Goal: Information Seeking & Learning: Check status

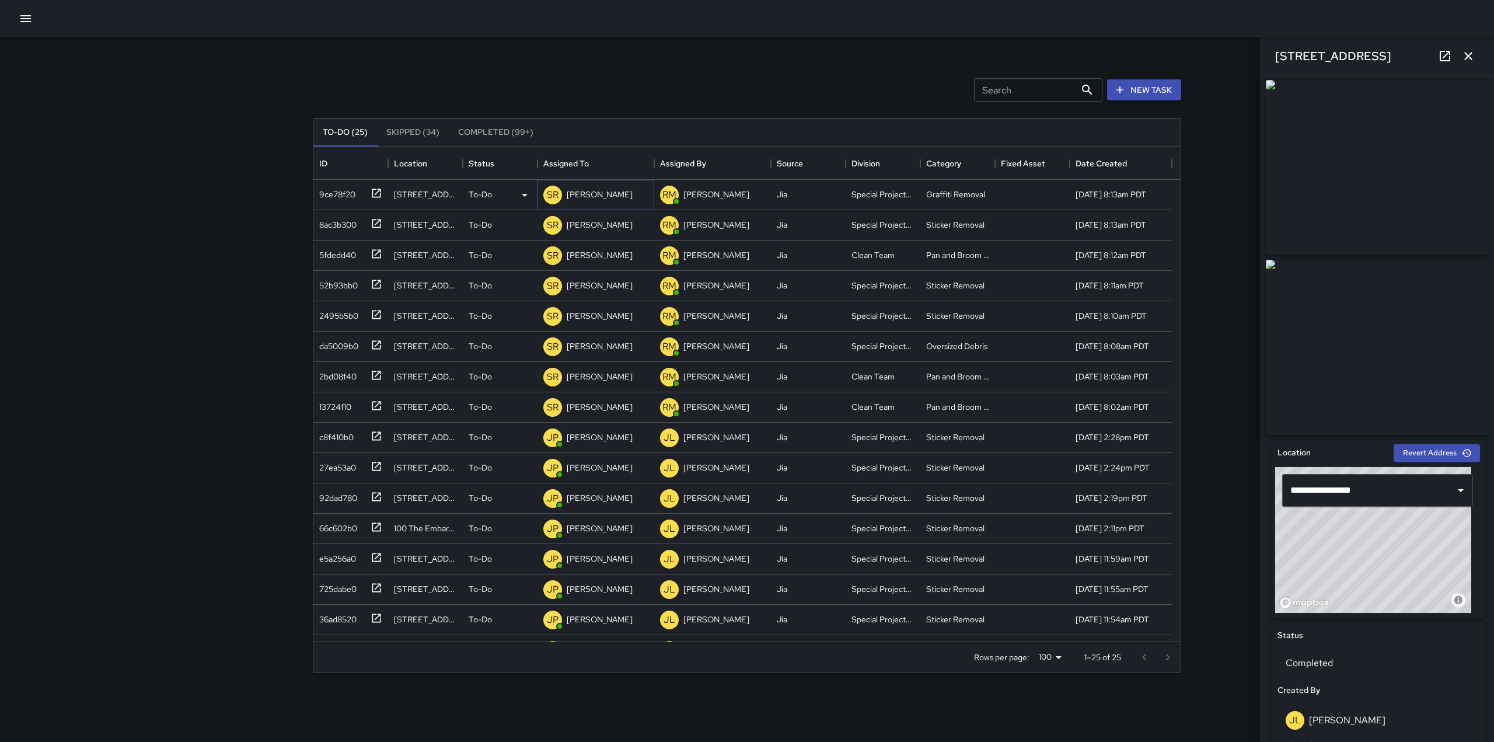
click at [574, 186] on div "SR [PERSON_NAME]" at bounding box center [588, 194] width 94 height 23
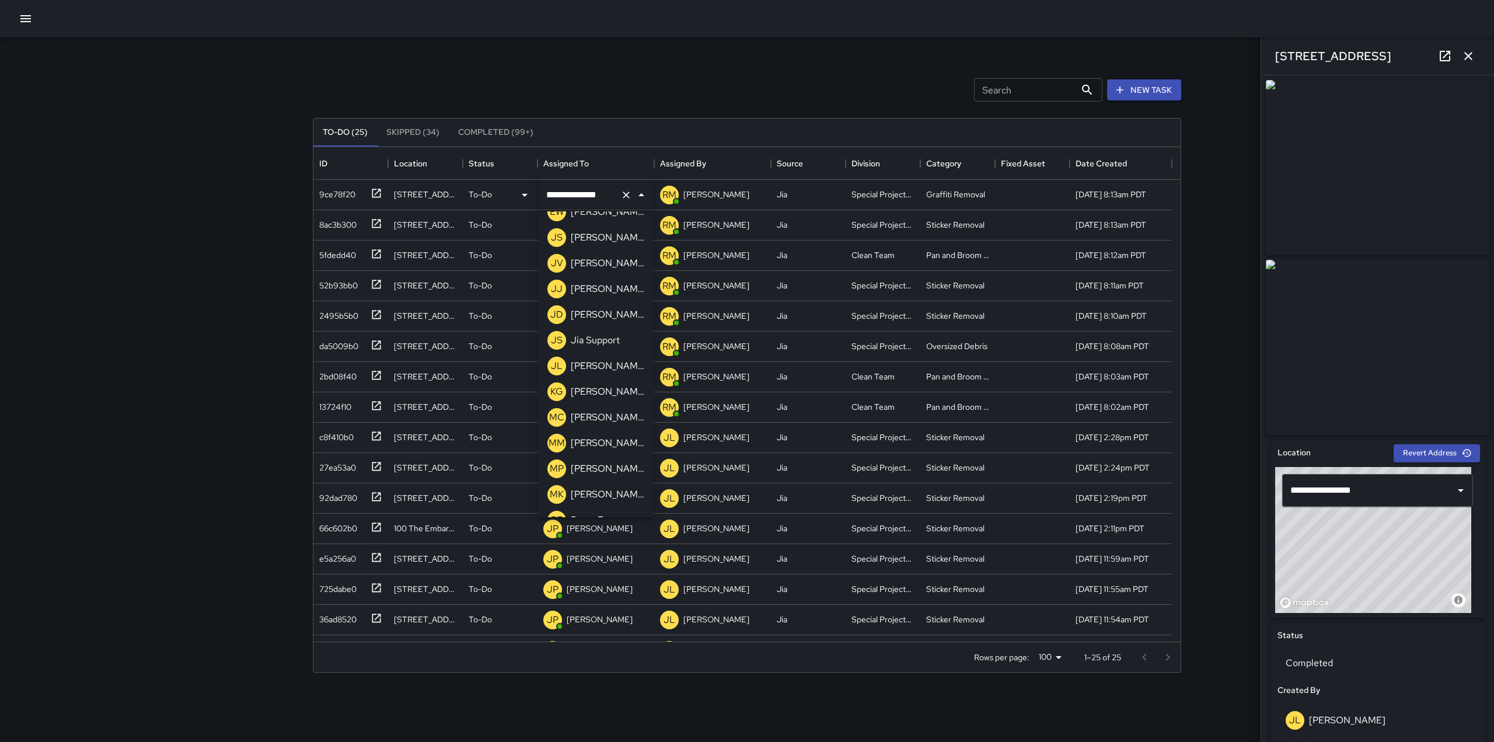
scroll to position [737, 0]
click at [588, 389] on p "[PERSON_NAME]" at bounding box center [608, 391] width 74 height 14
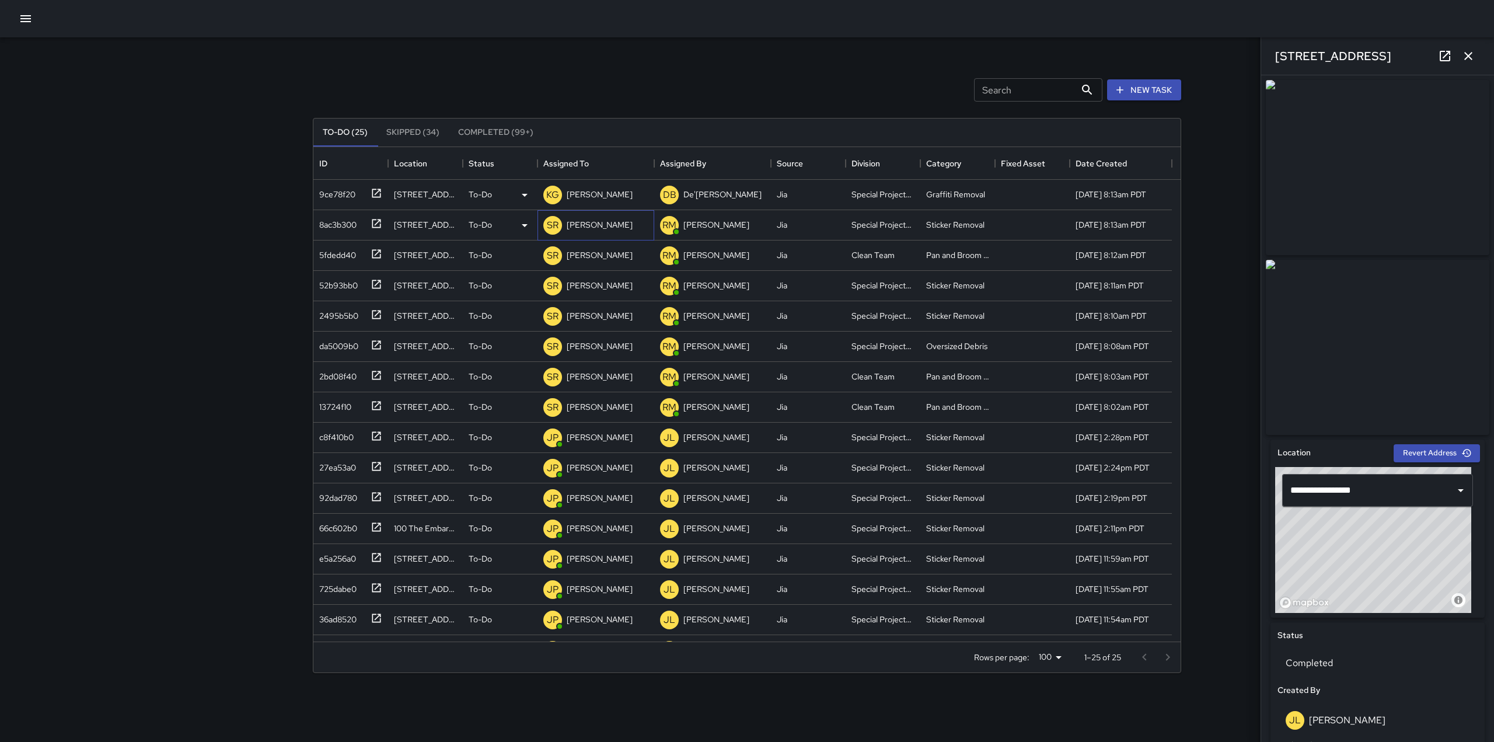
click at [607, 224] on p "[PERSON_NAME]" at bounding box center [600, 225] width 66 height 12
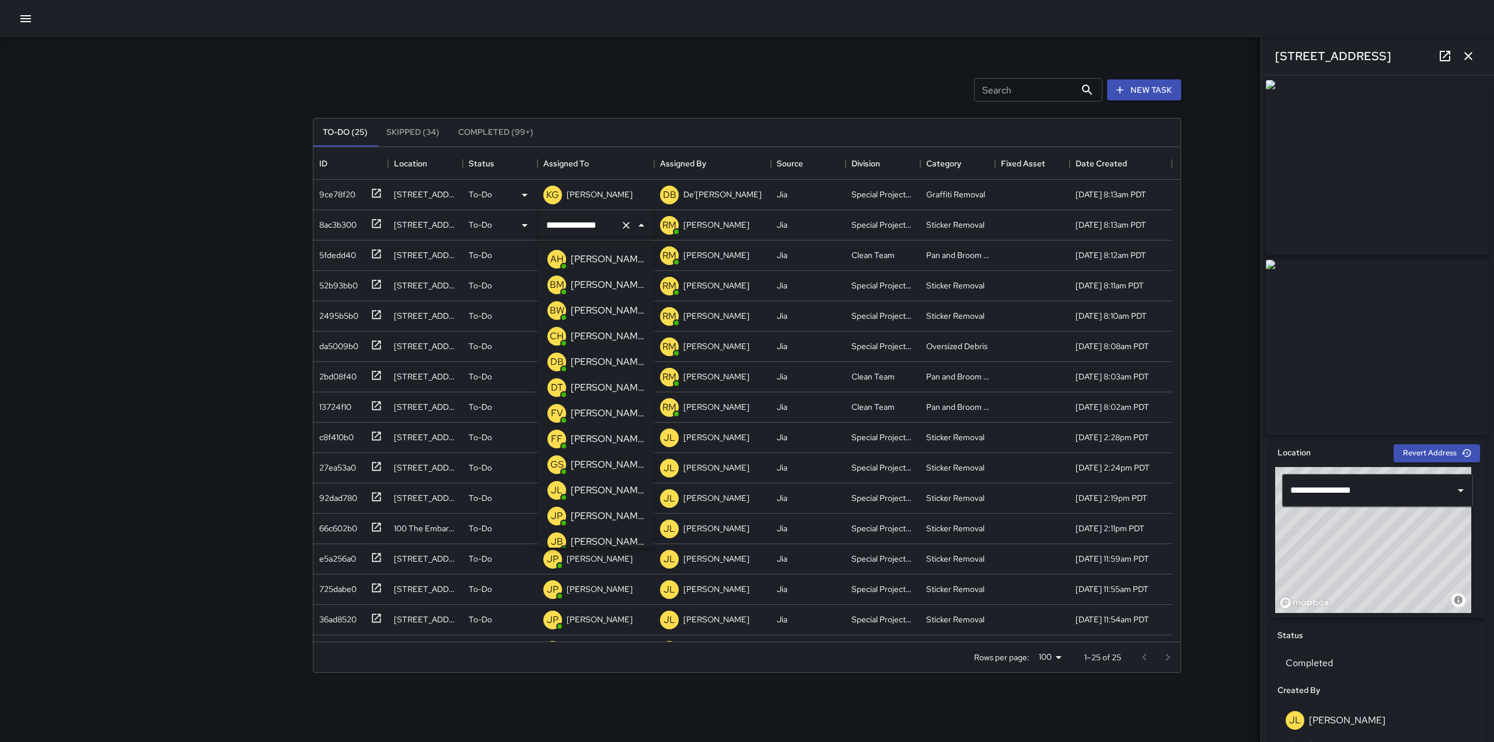
scroll to position [855, 0]
click at [601, 302] on p "[PERSON_NAME]" at bounding box center [608, 304] width 74 height 14
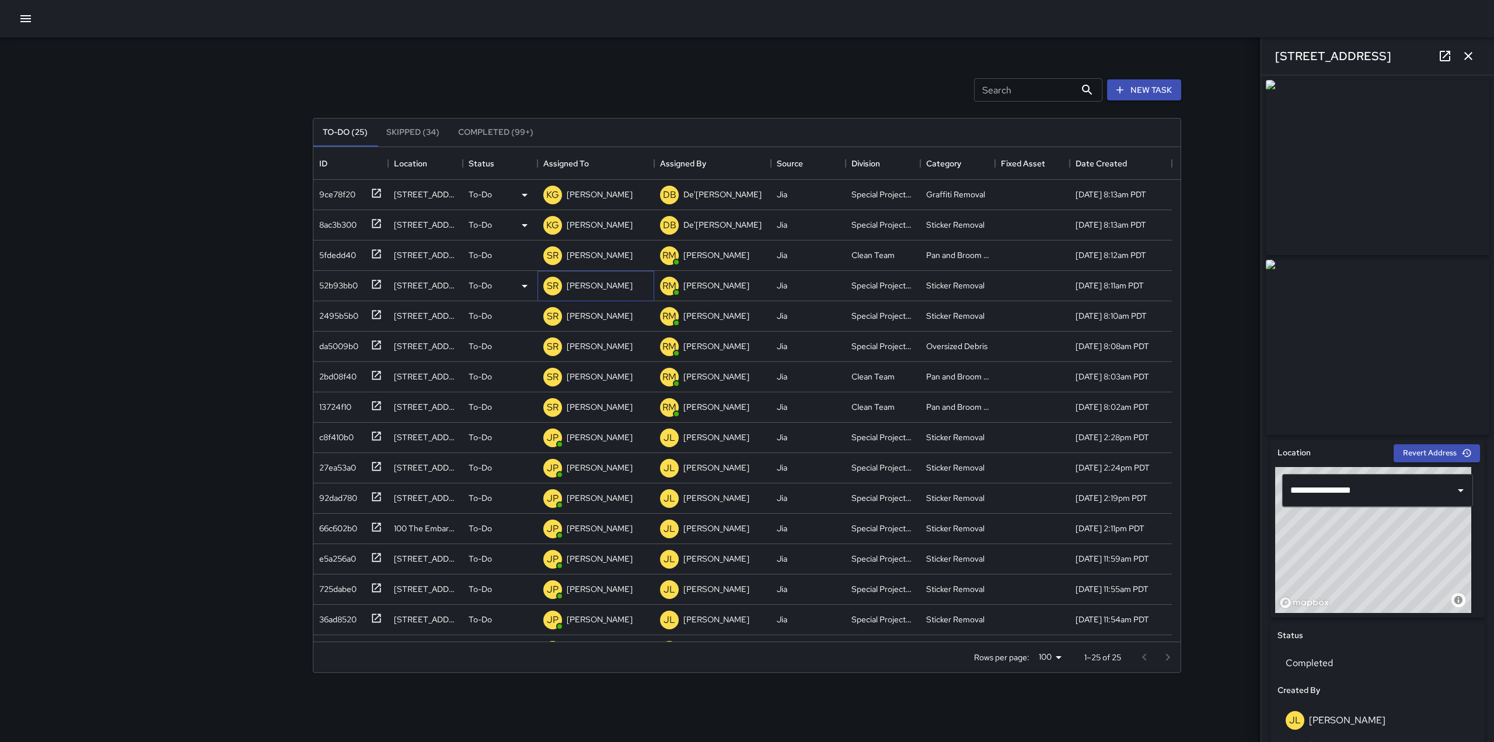
click at [600, 287] on p "[PERSON_NAME]" at bounding box center [600, 286] width 66 height 12
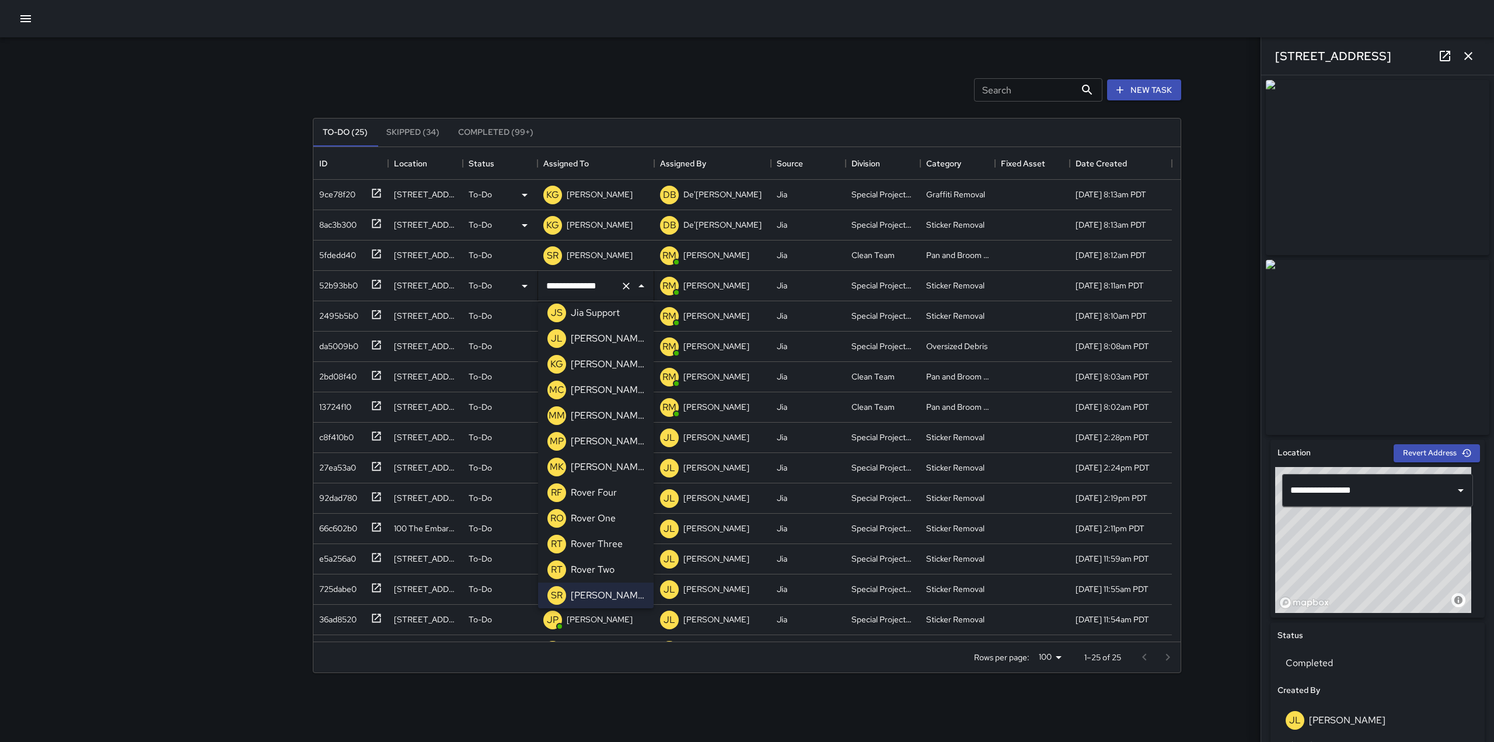
click at [596, 363] on p "[PERSON_NAME]" at bounding box center [608, 364] width 74 height 14
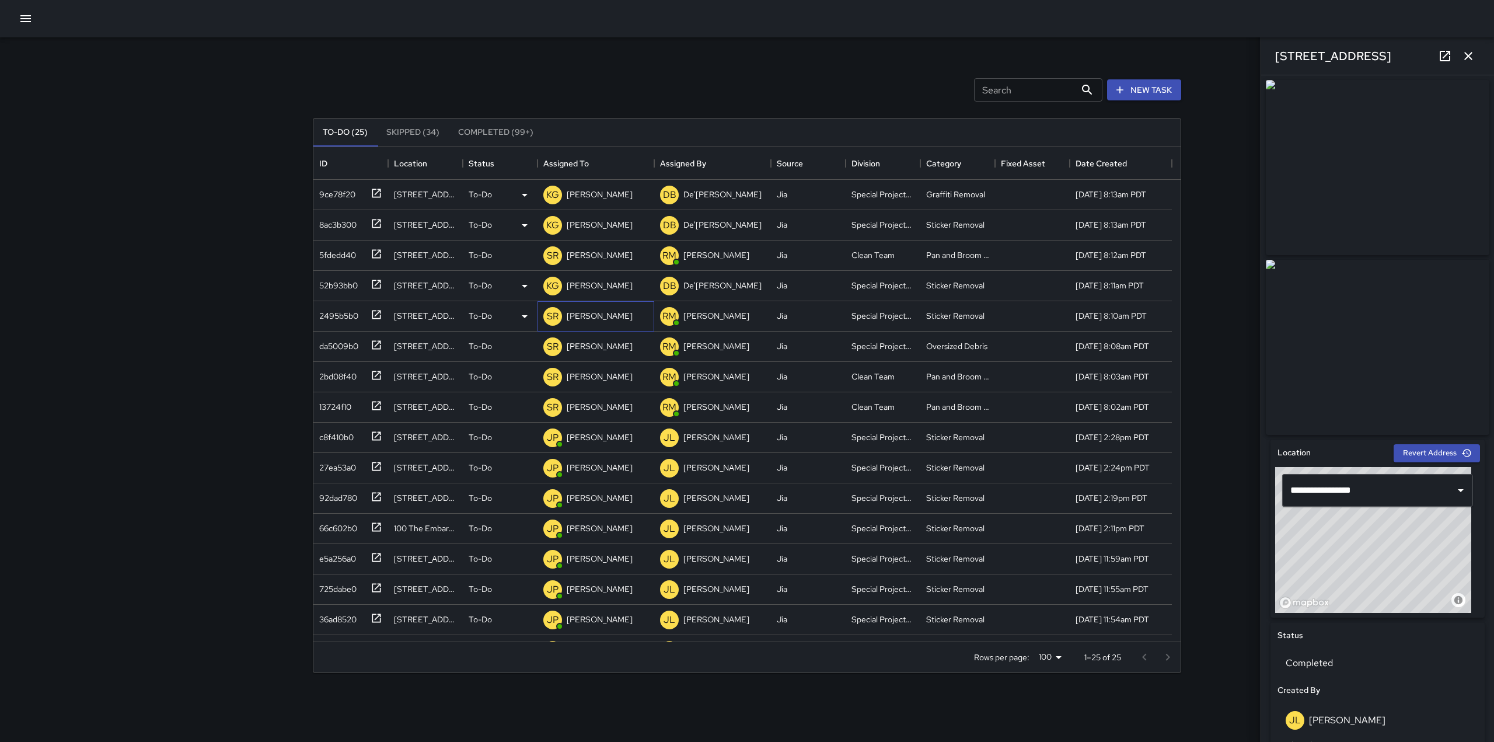
click at [595, 319] on p "[PERSON_NAME]" at bounding box center [600, 316] width 66 height 12
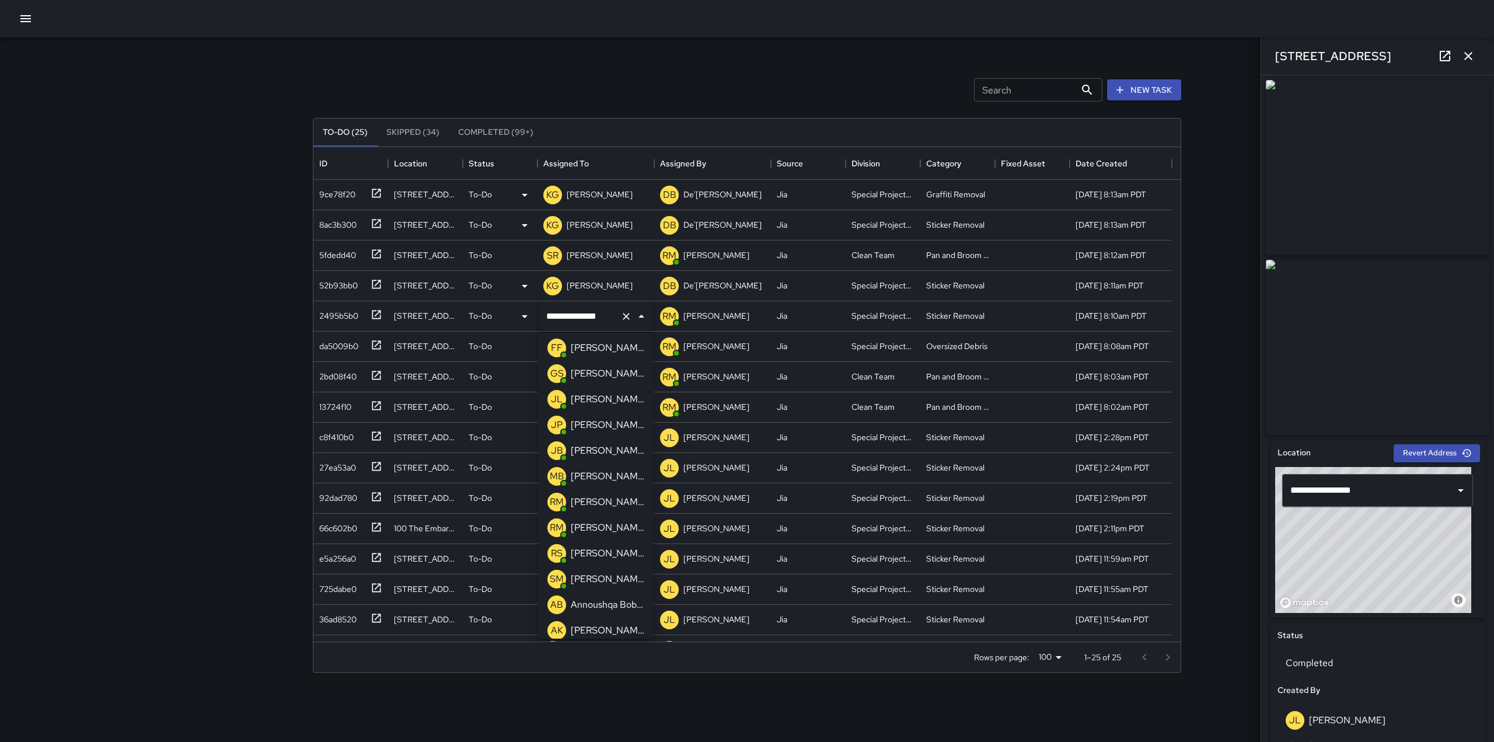
scroll to position [182, 0]
click at [597, 426] on p "[PERSON_NAME]" at bounding box center [608, 426] width 74 height 14
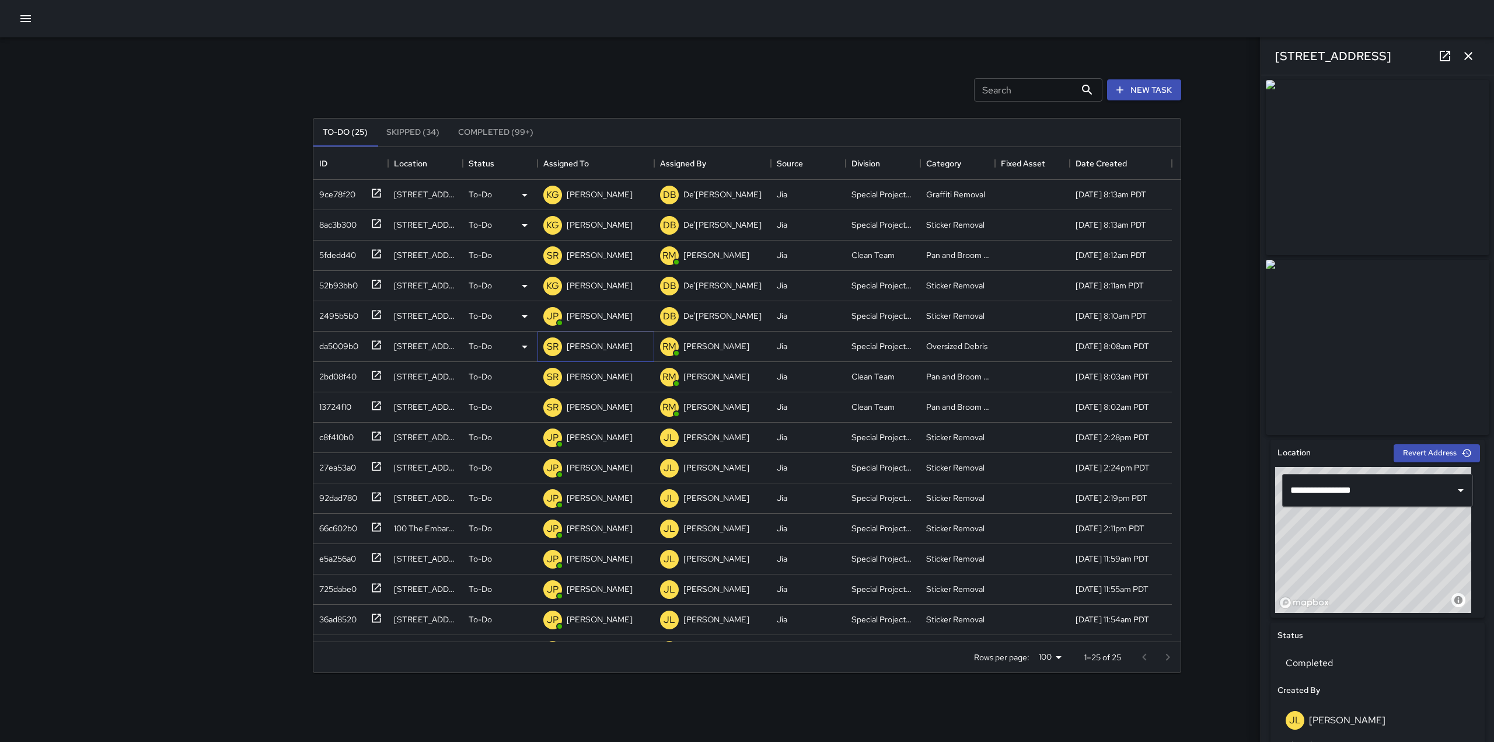
click at [595, 358] on div "SR [PERSON_NAME]" at bounding box center [596, 347] width 117 height 30
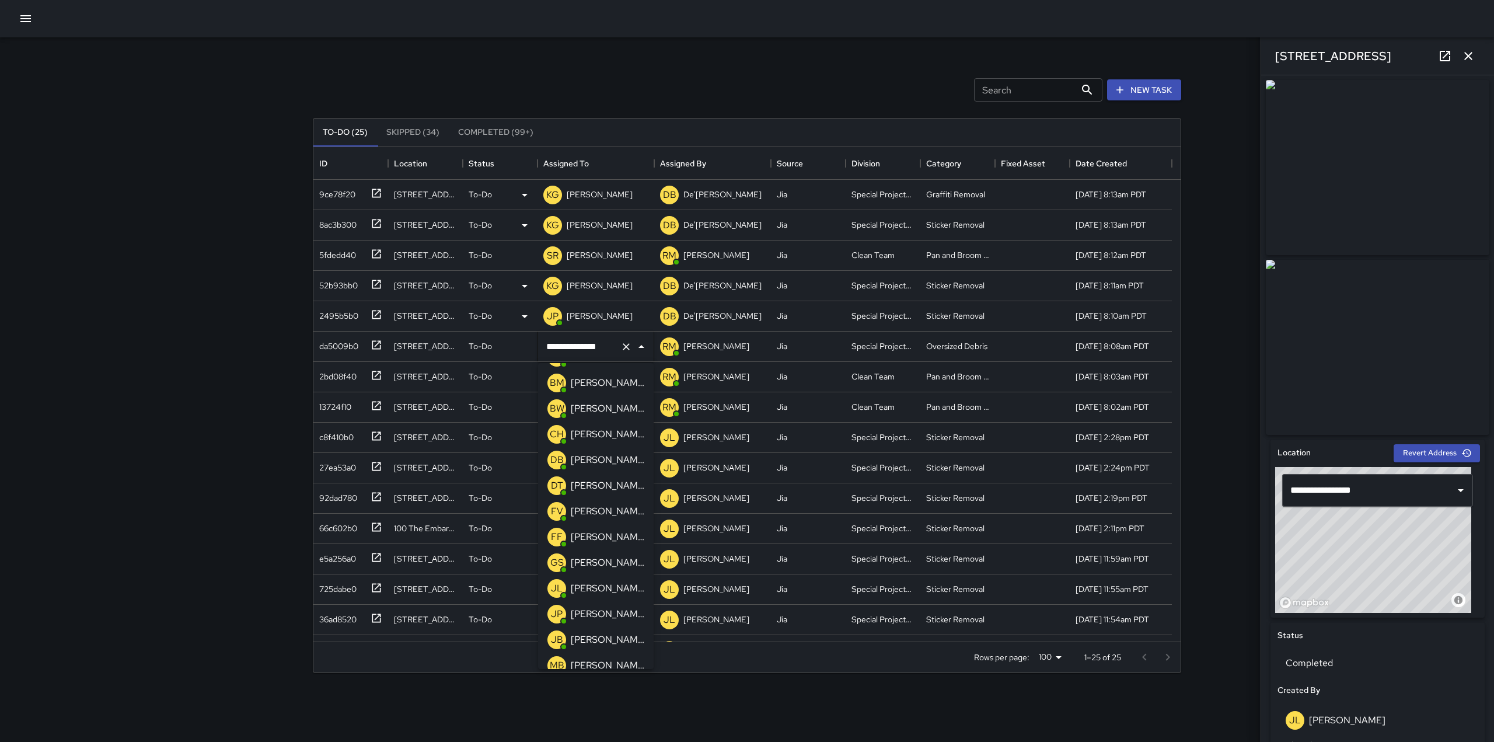
scroll to position [0, 0]
click at [594, 631] on p "[PERSON_NAME]" at bounding box center [608, 637] width 74 height 14
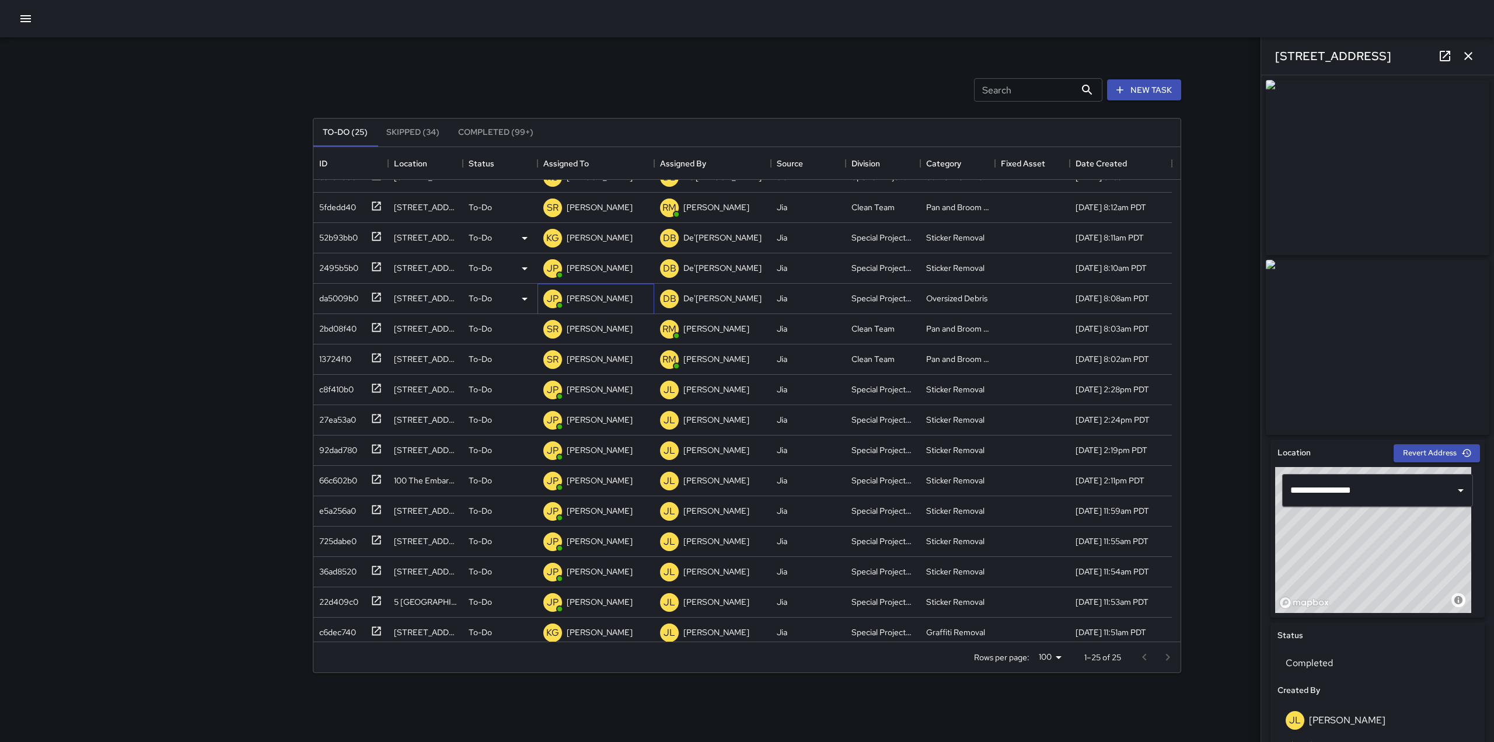
scroll to position [50, 0]
click at [597, 391] on p "[PERSON_NAME]" at bounding box center [600, 388] width 66 height 12
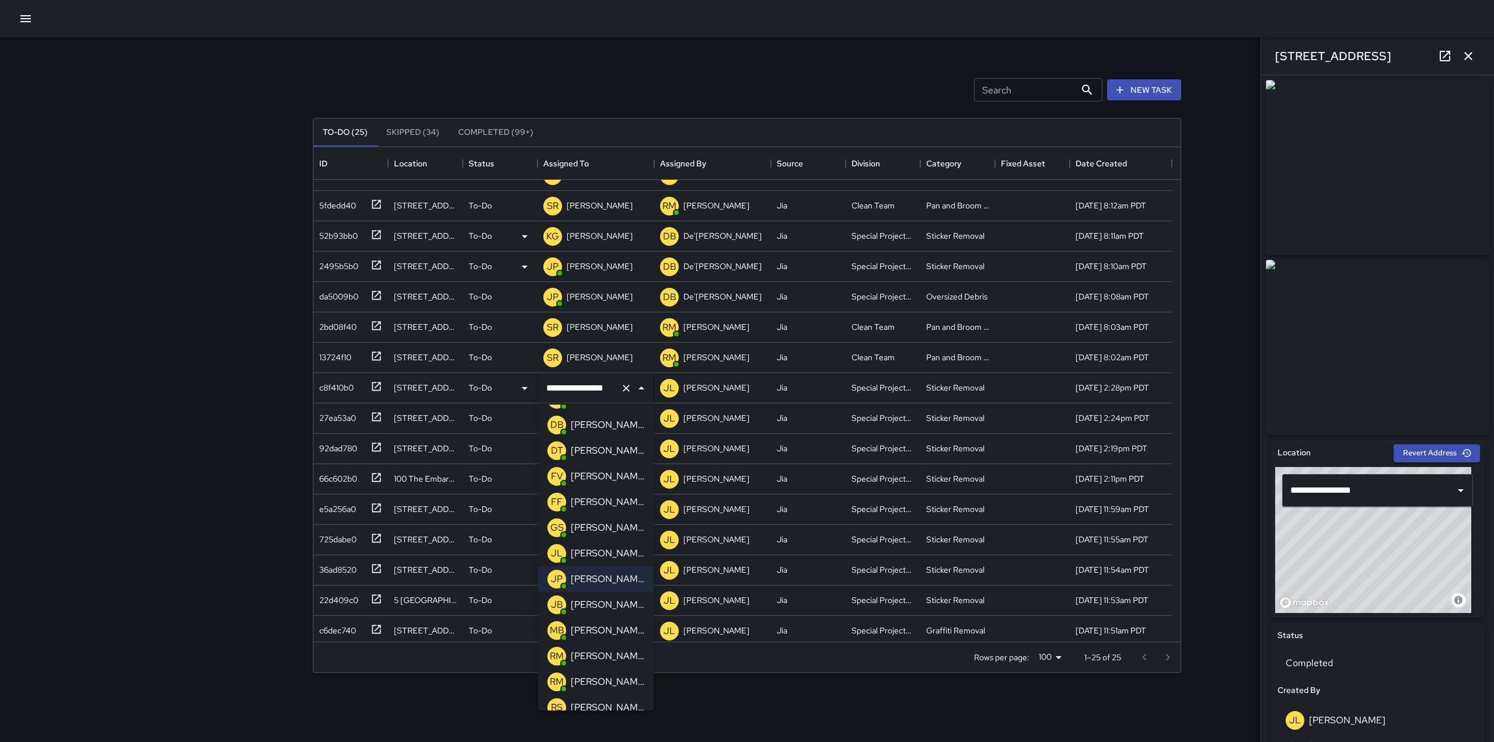
scroll to position [100, 0]
click at [599, 573] on p "[PERSON_NAME]" at bounding box center [608, 578] width 74 height 14
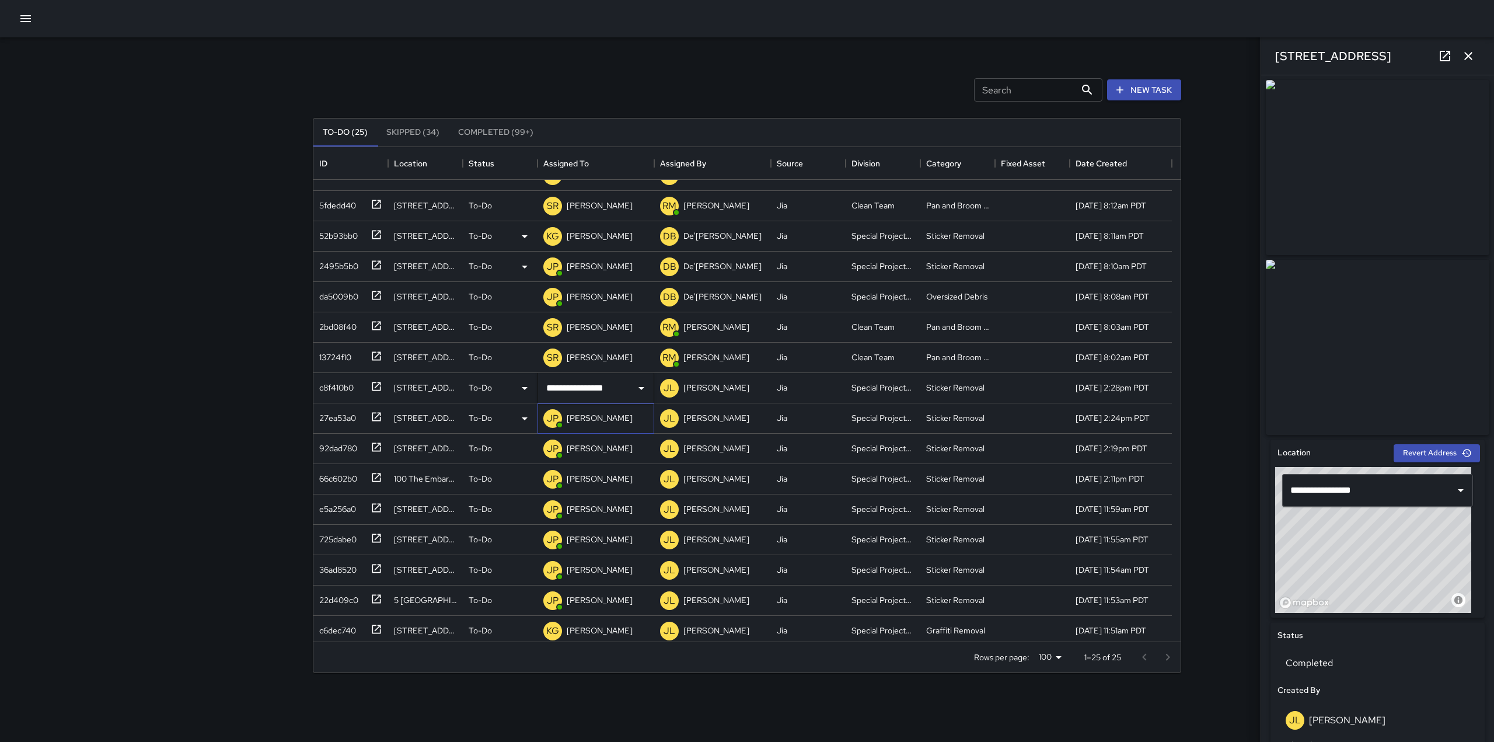
click at [602, 420] on p "[PERSON_NAME]" at bounding box center [600, 418] width 66 height 12
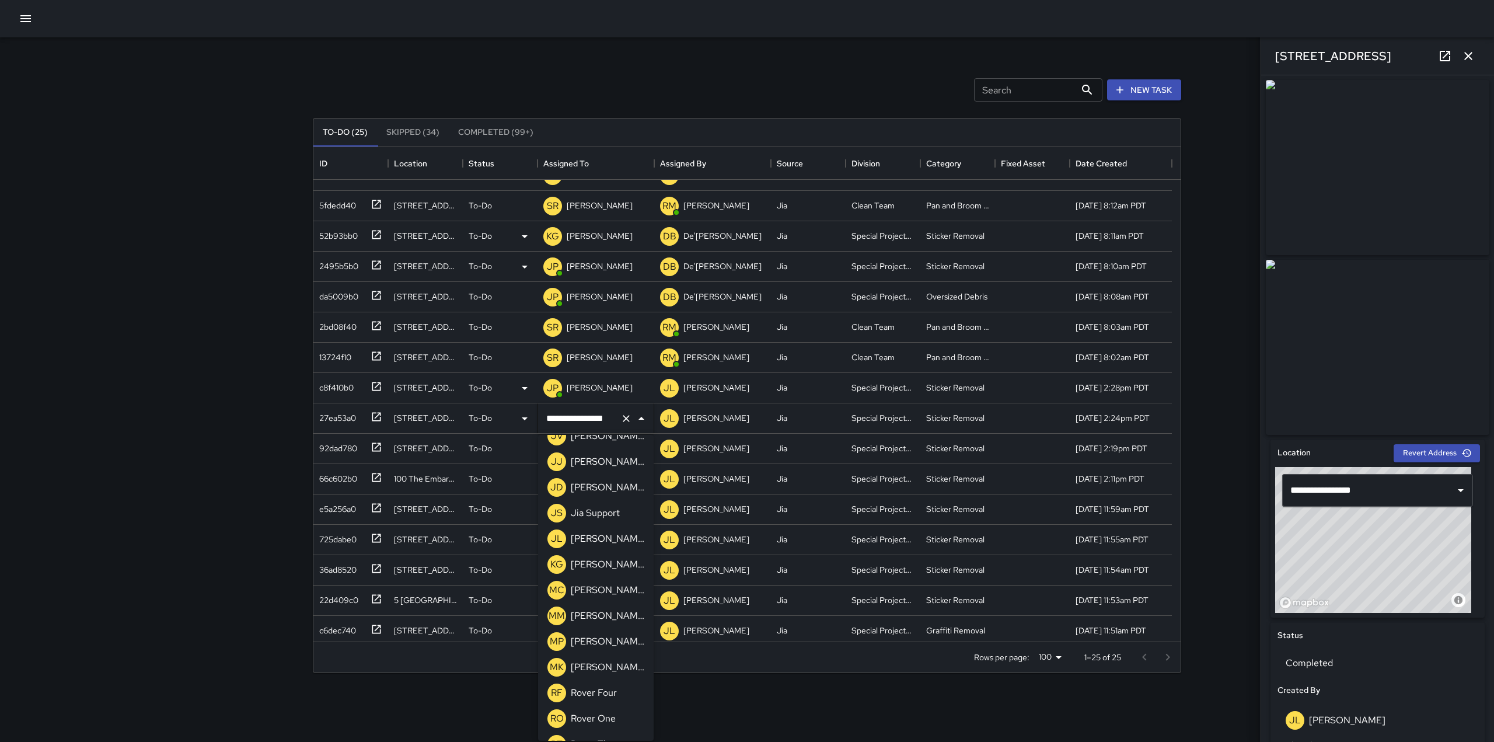
scroll to position [787, 0]
click at [583, 566] on p "[PERSON_NAME]" at bounding box center [608, 564] width 74 height 14
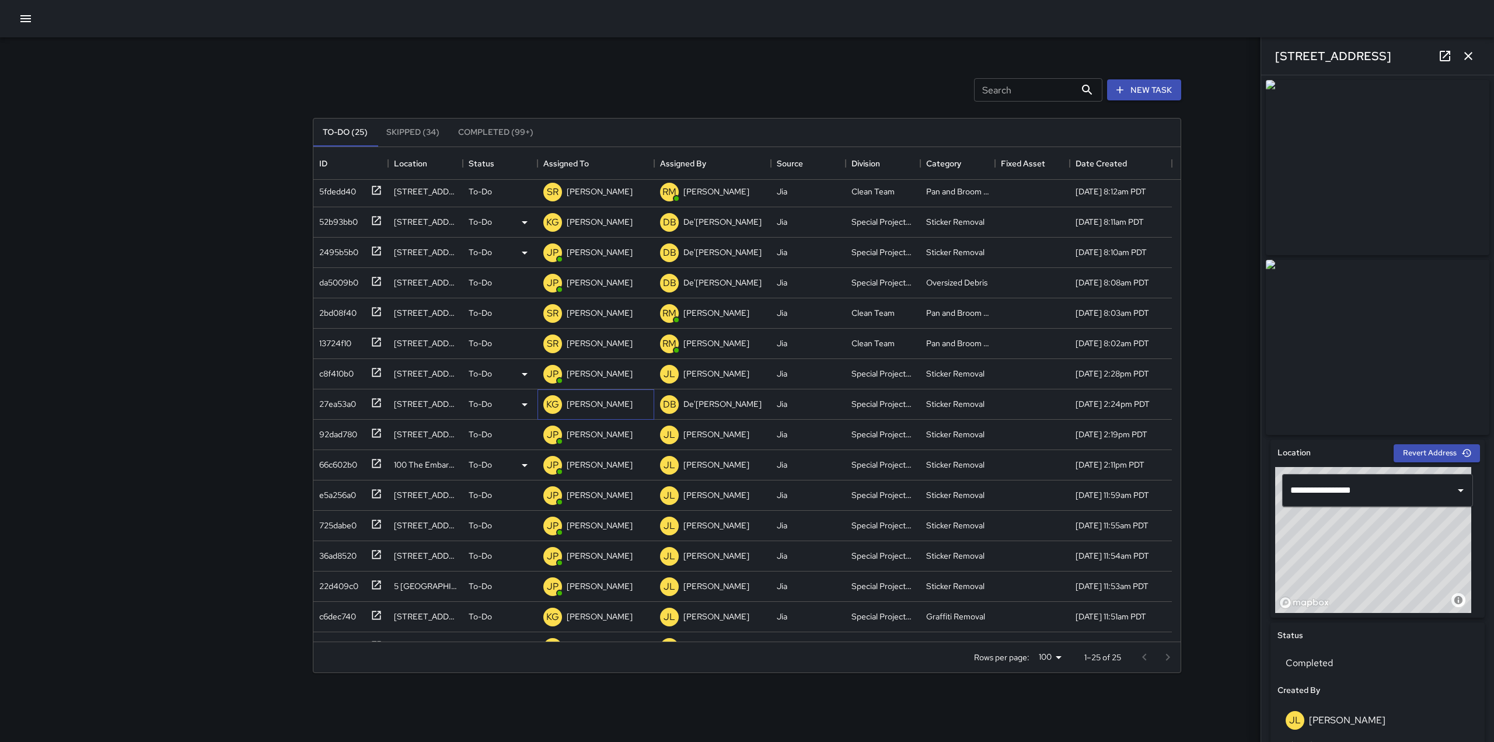
scroll to position [64, 0]
click at [592, 437] on p "[PERSON_NAME]" at bounding box center [600, 434] width 66 height 12
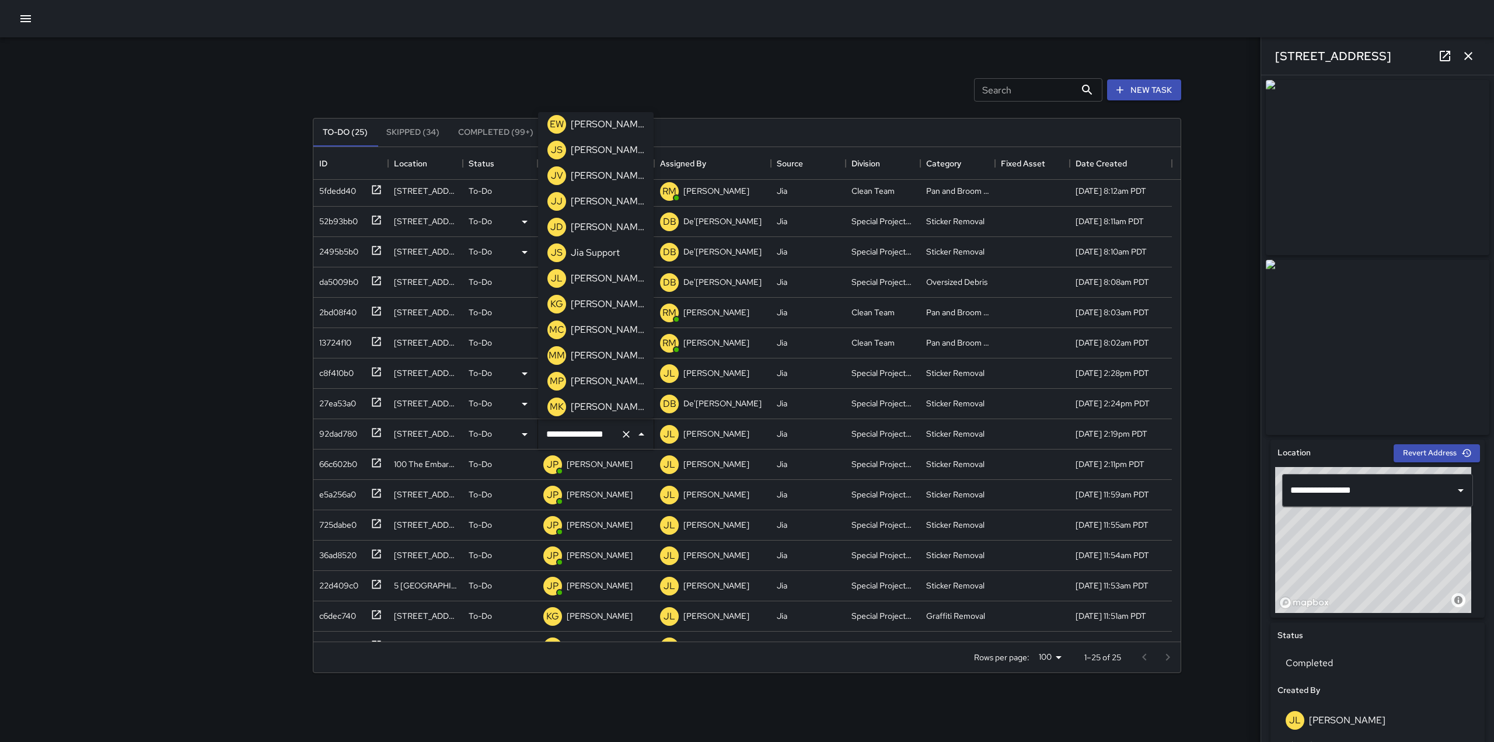
scroll to position [725, 0]
click at [611, 308] on p "[PERSON_NAME]" at bounding box center [608, 304] width 74 height 14
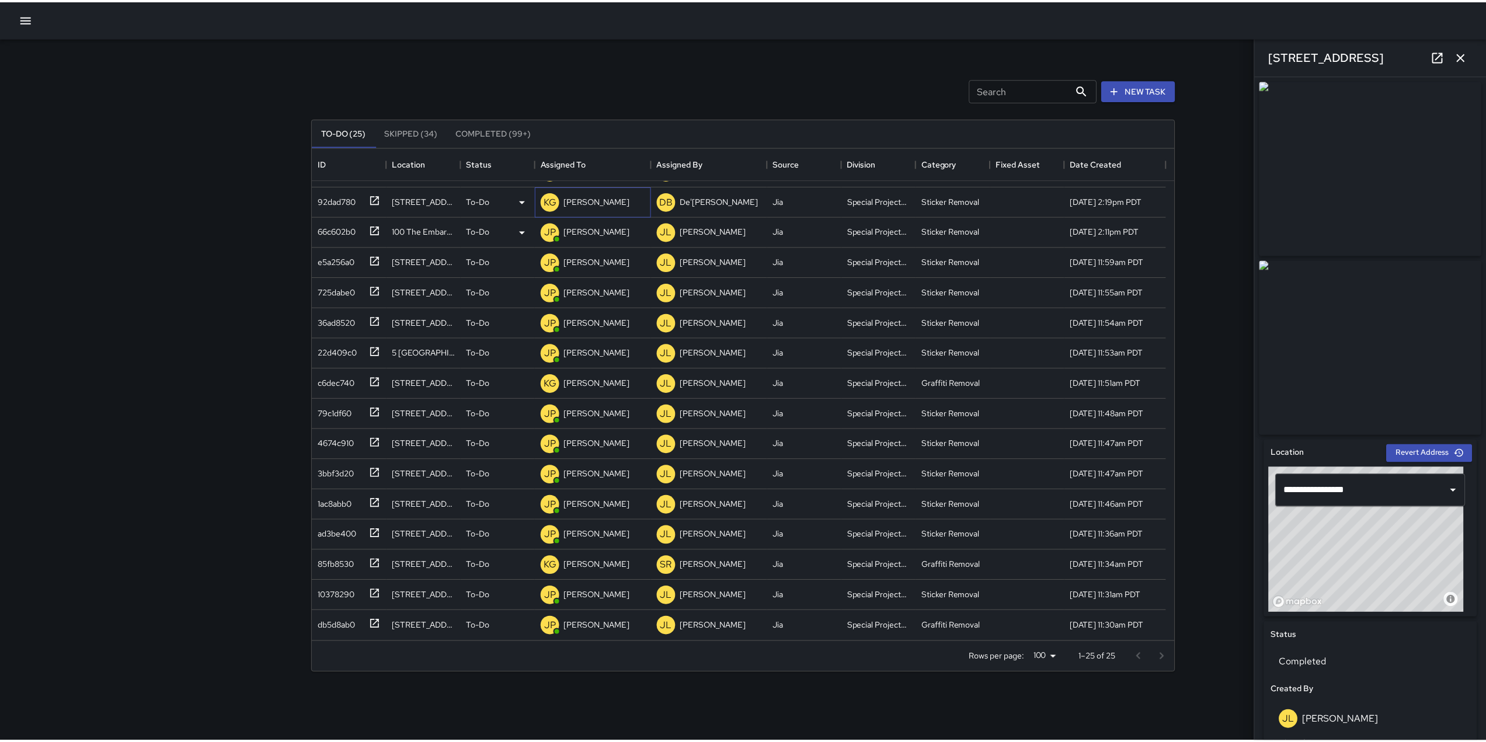
scroll to position [0, 0]
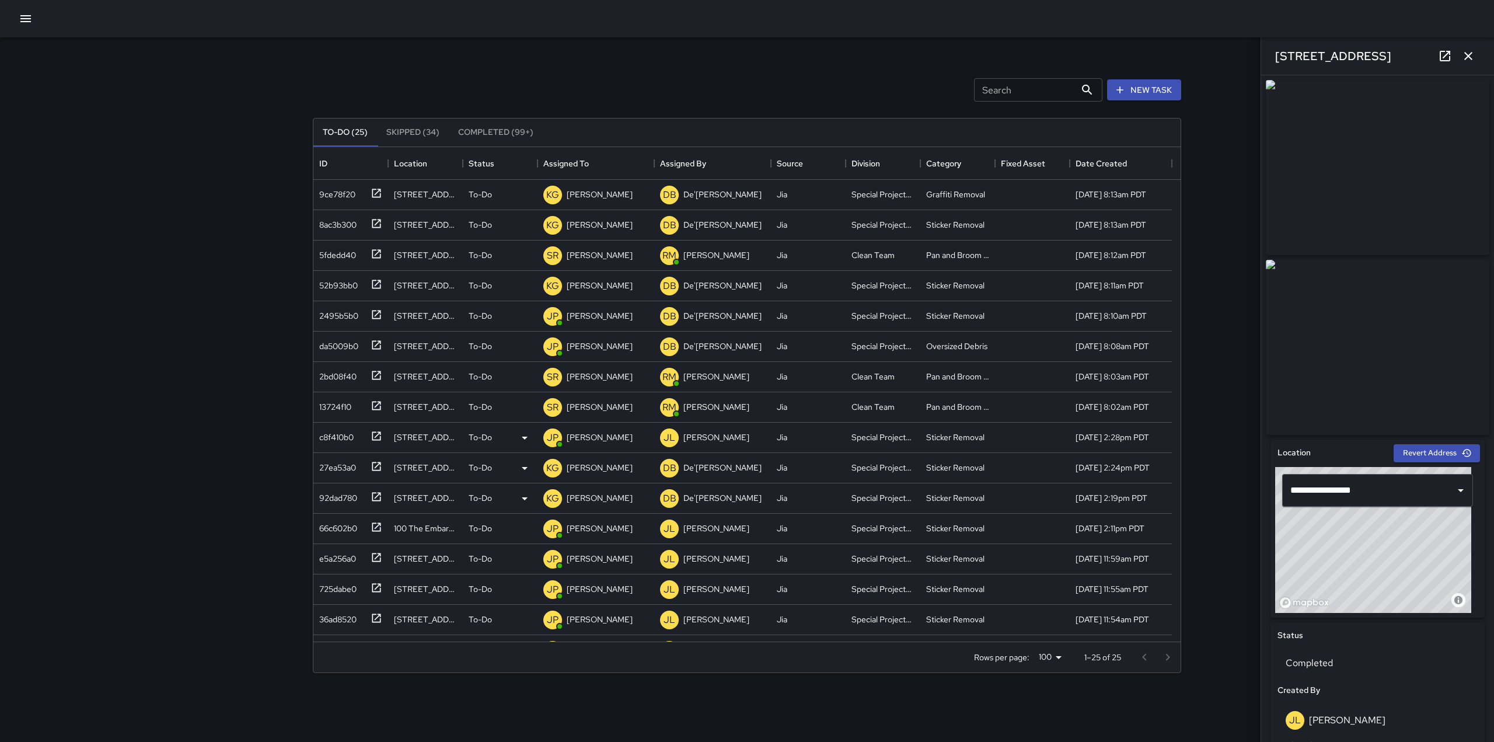
click at [29, 21] on icon "button" at bounding box center [25, 18] width 11 height 7
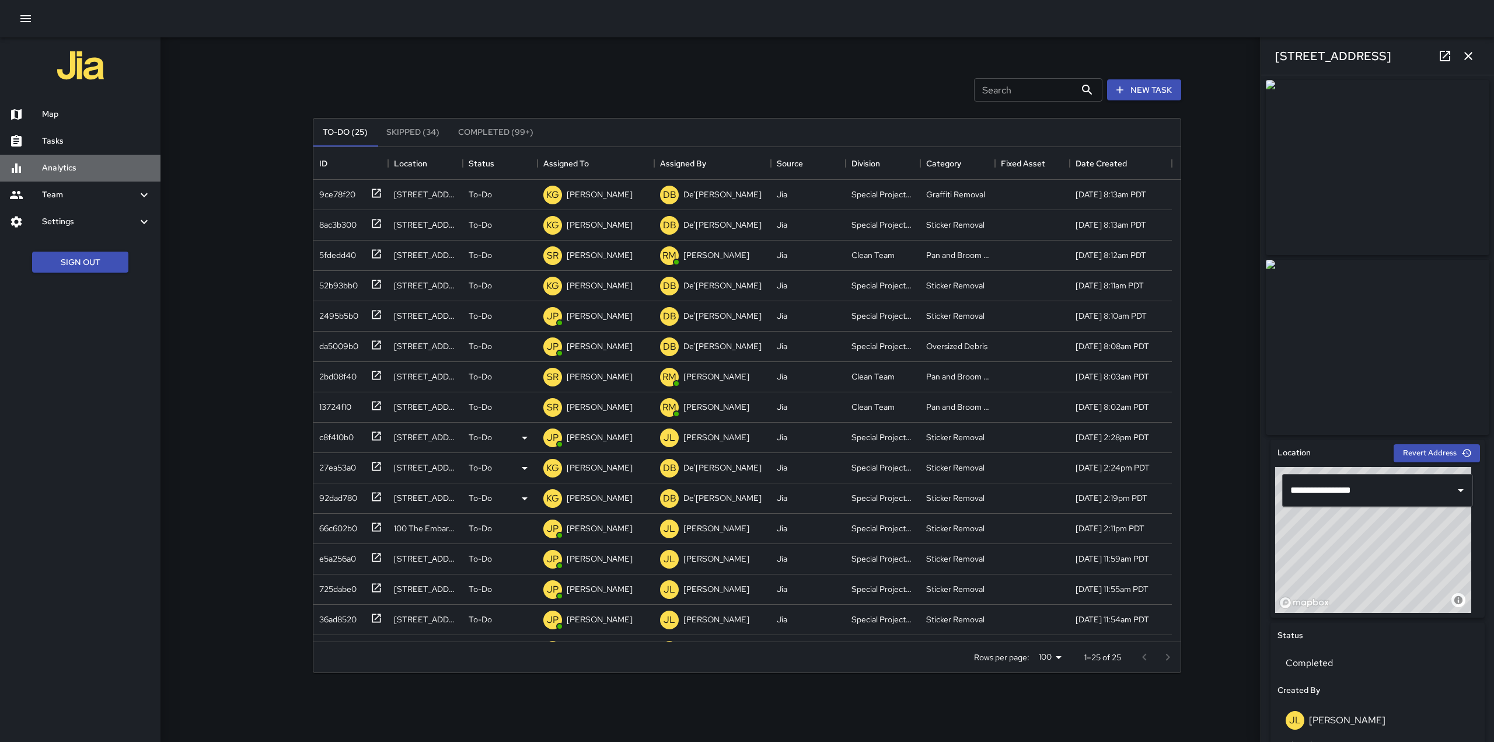
click at [50, 167] on h6 "Analytics" at bounding box center [96, 168] width 109 height 13
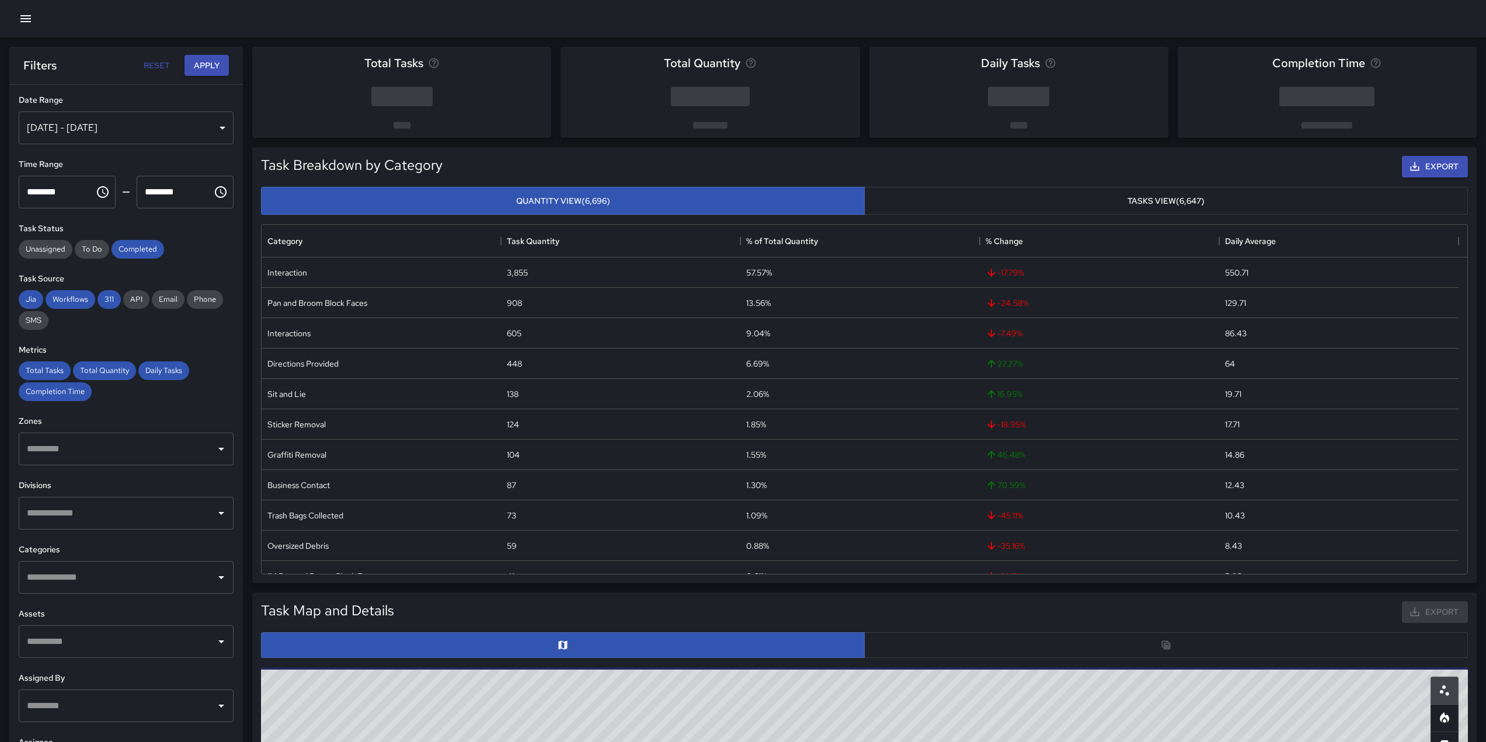
scroll to position [340, 1197]
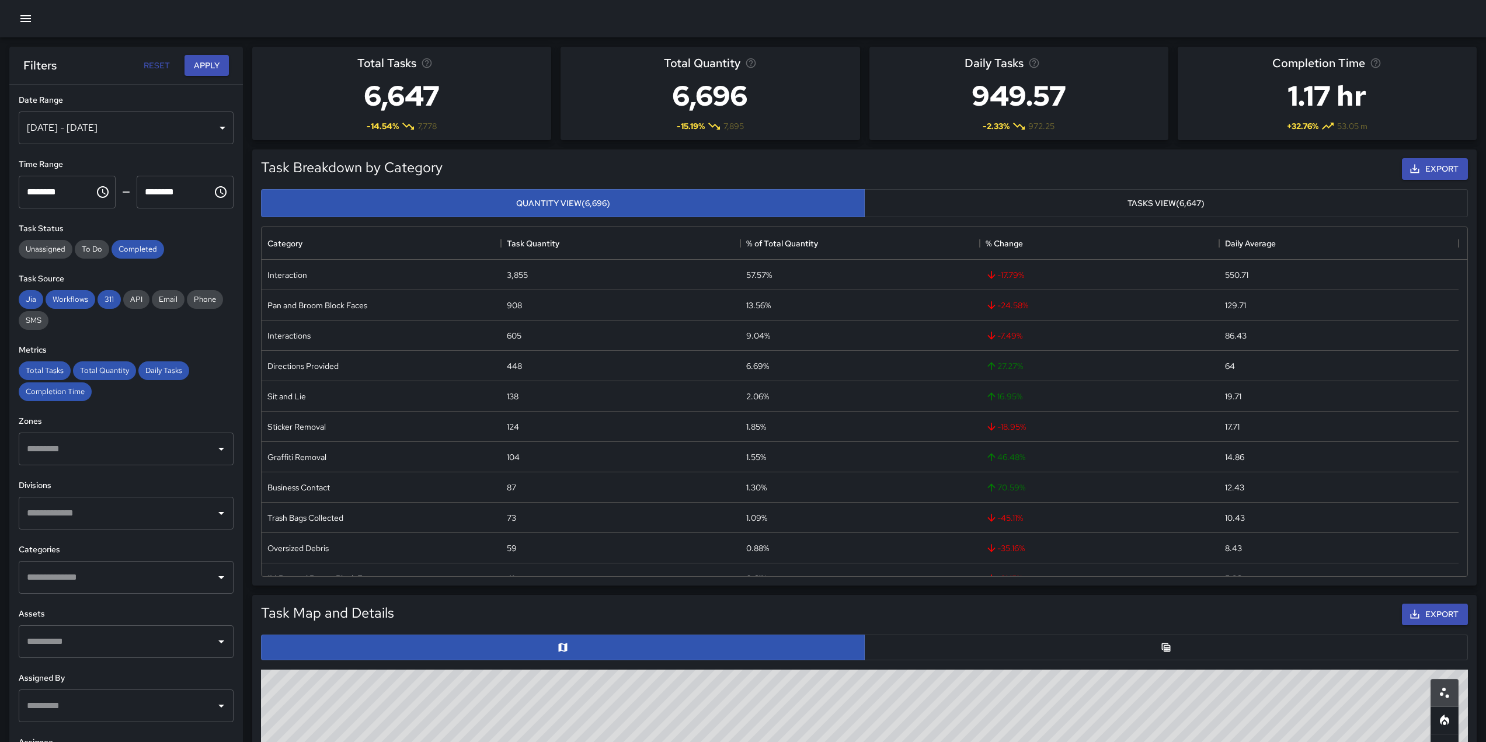
click at [127, 137] on div "[DATE] - [DATE]" at bounding box center [126, 127] width 215 height 33
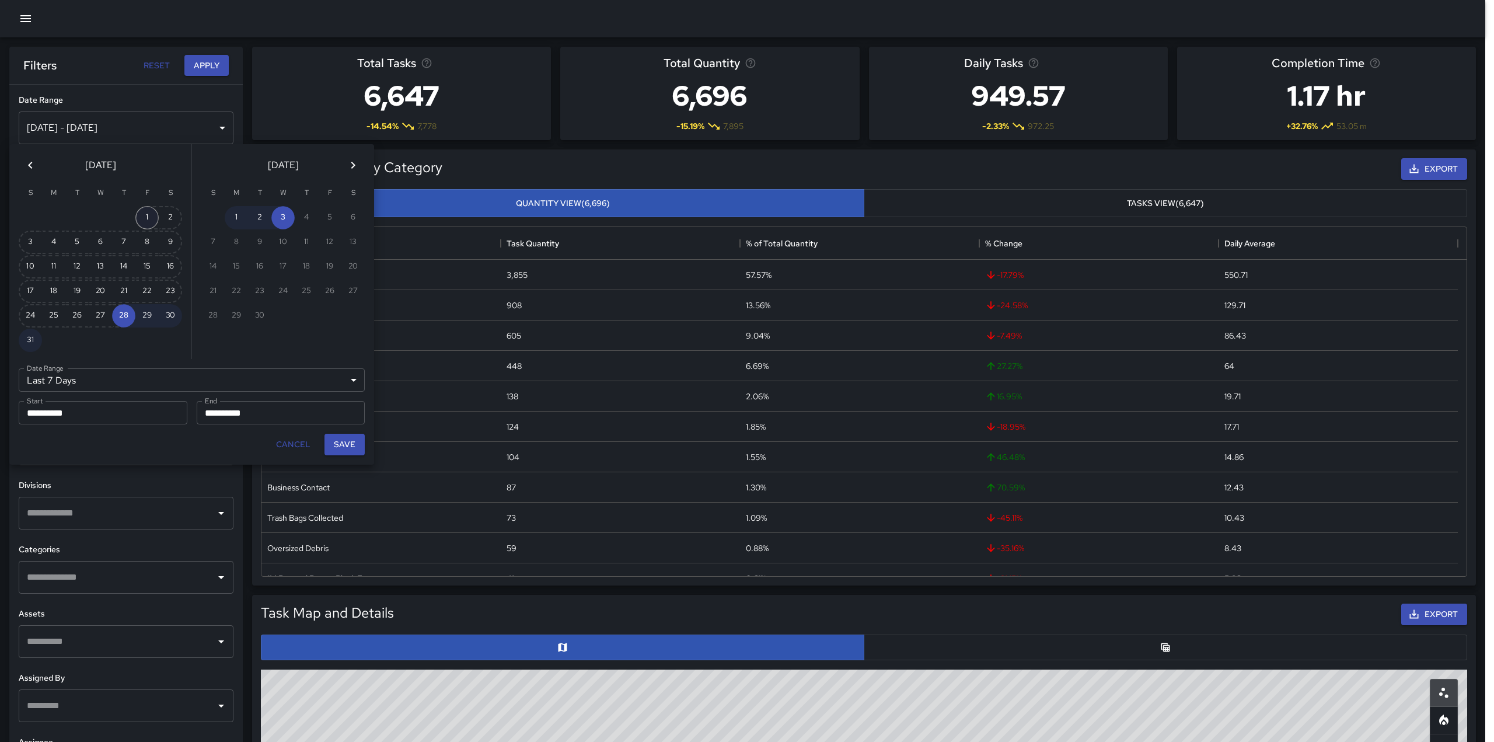
click at [145, 207] on button "1" at bounding box center [146, 217] width 23 height 23
type input "******"
type input "**********"
click at [32, 341] on button "31" at bounding box center [30, 340] width 23 height 23
type input "**********"
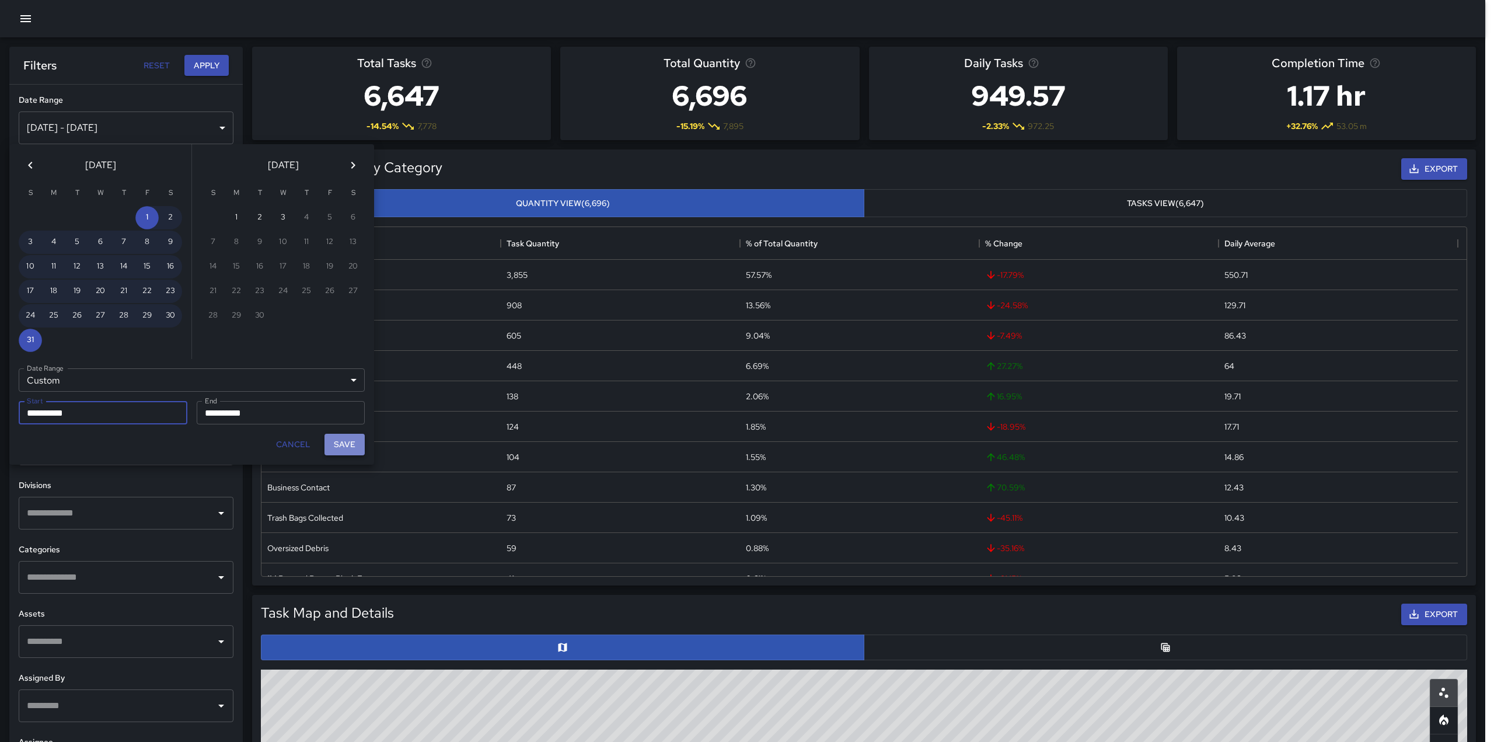
click at [333, 445] on button "Save" at bounding box center [345, 445] width 40 height 22
type input "**********"
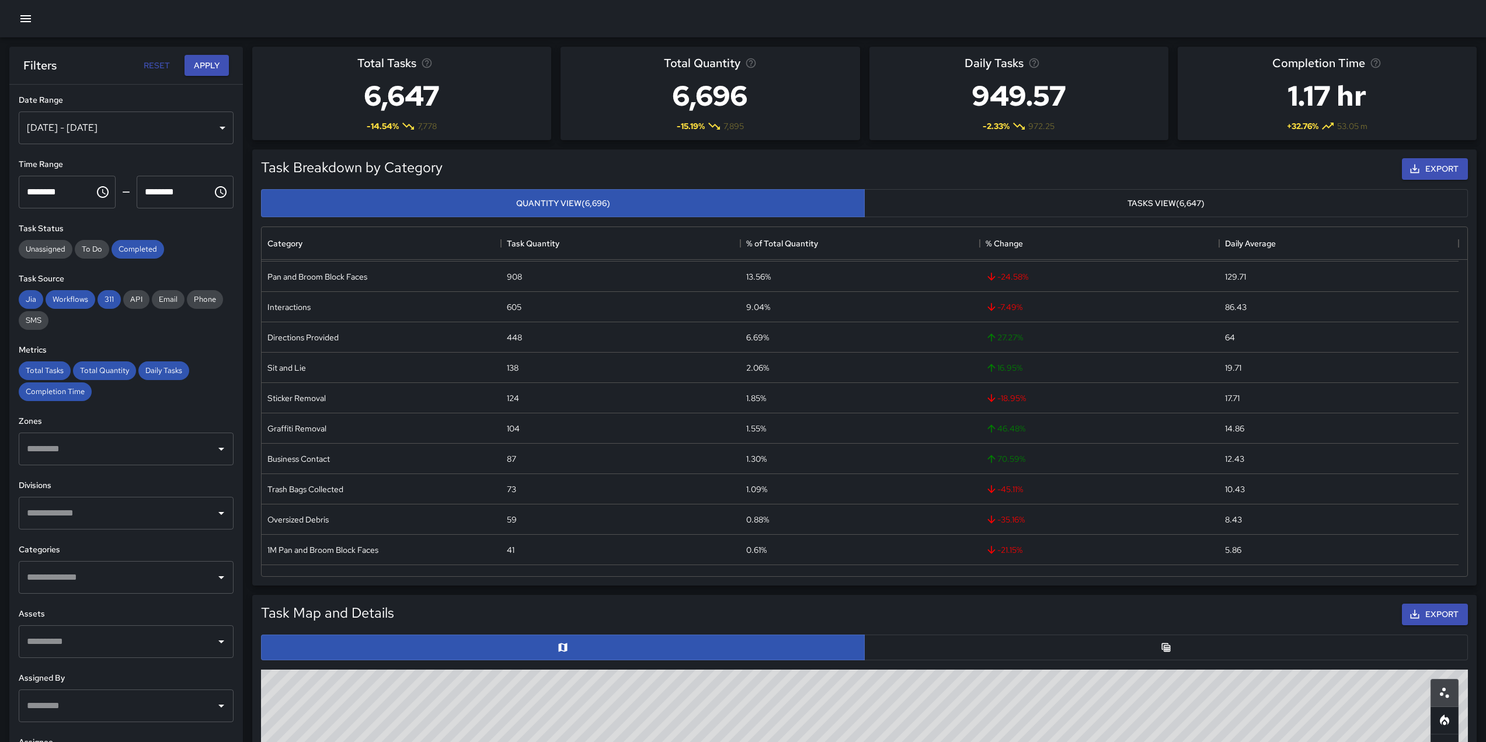
scroll to position [0, 0]
click at [101, 190] on icon "Choose time, selected time is 12:00 AM" at bounding box center [103, 192] width 14 height 14
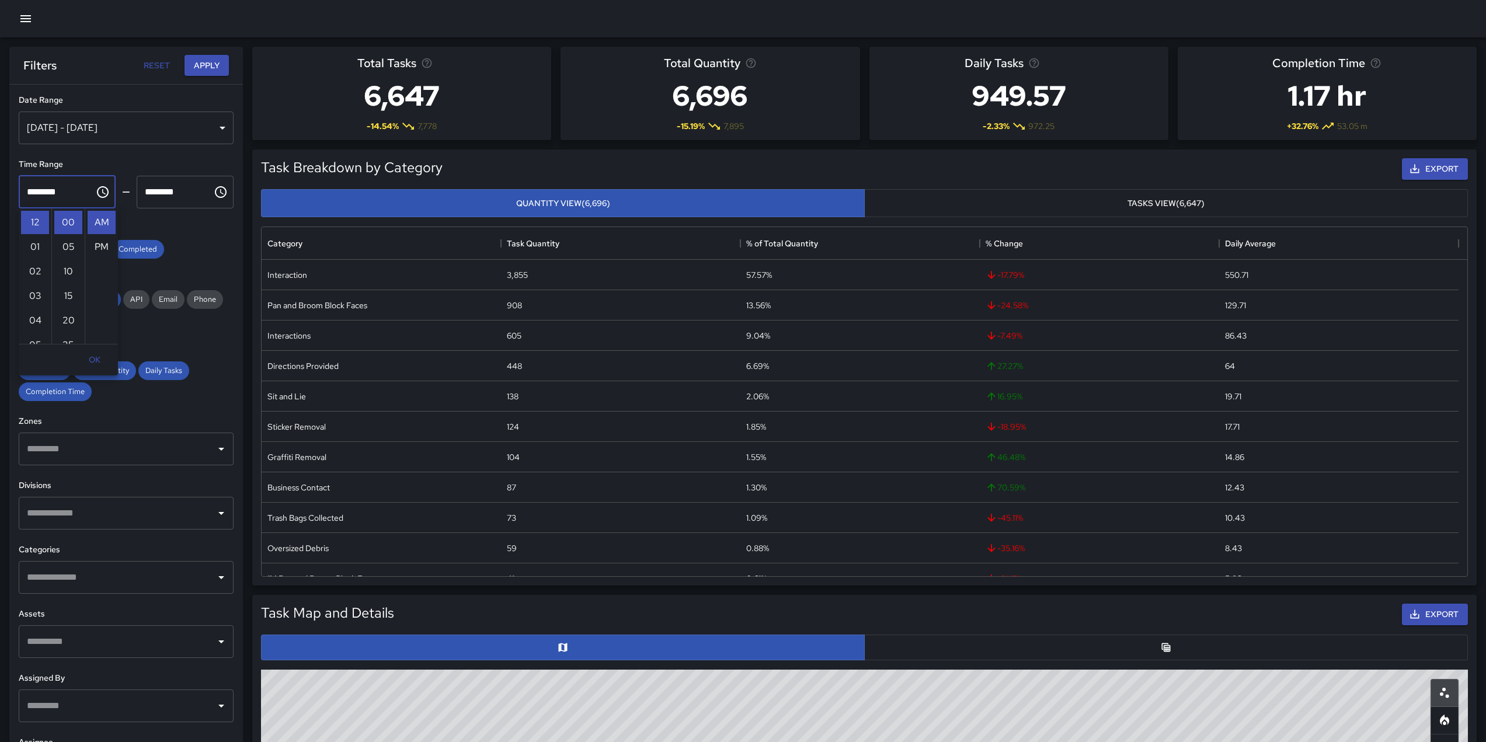
click at [142, 165] on h6 "Time Range" at bounding box center [126, 164] width 215 height 13
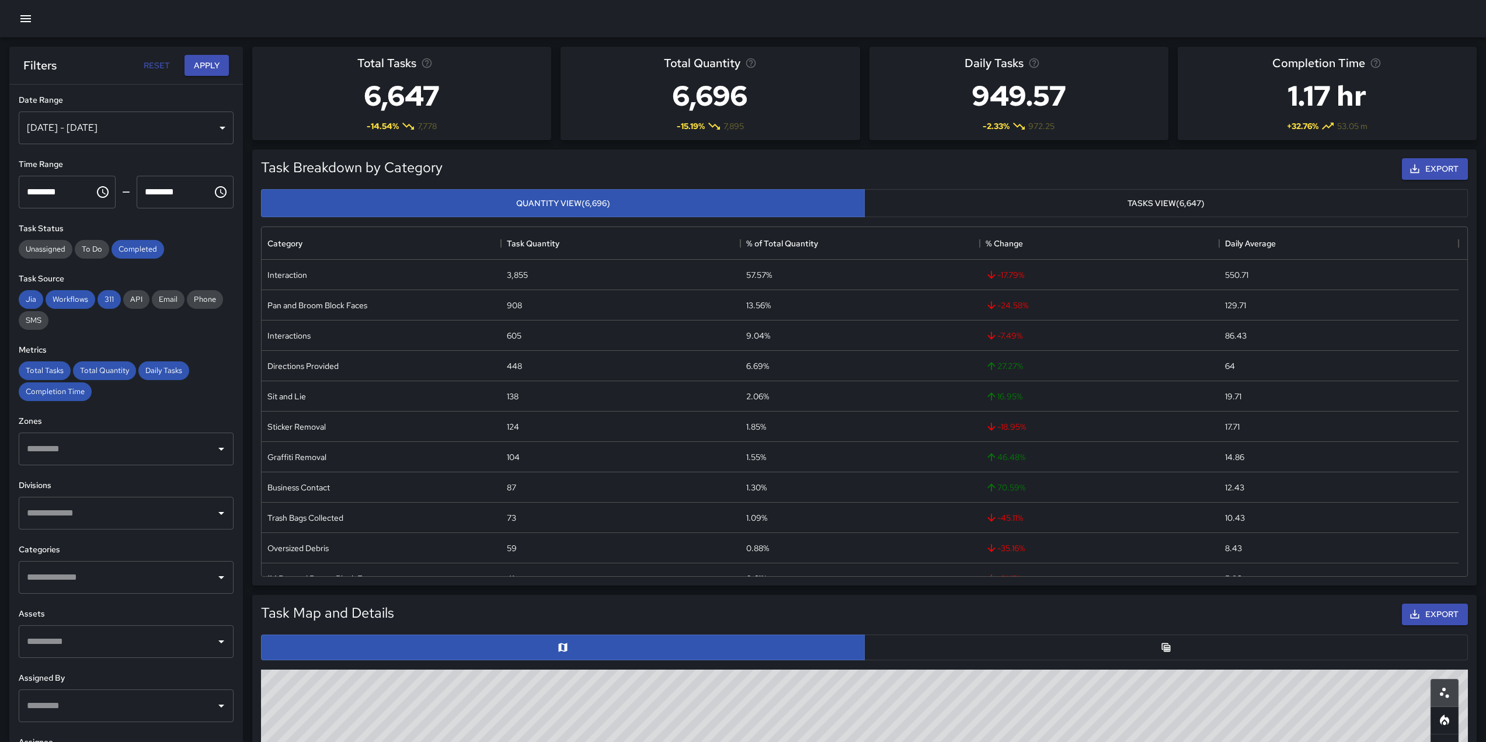
click at [1045, 205] on button "Tasks View (6,647)" at bounding box center [1166, 203] width 604 height 29
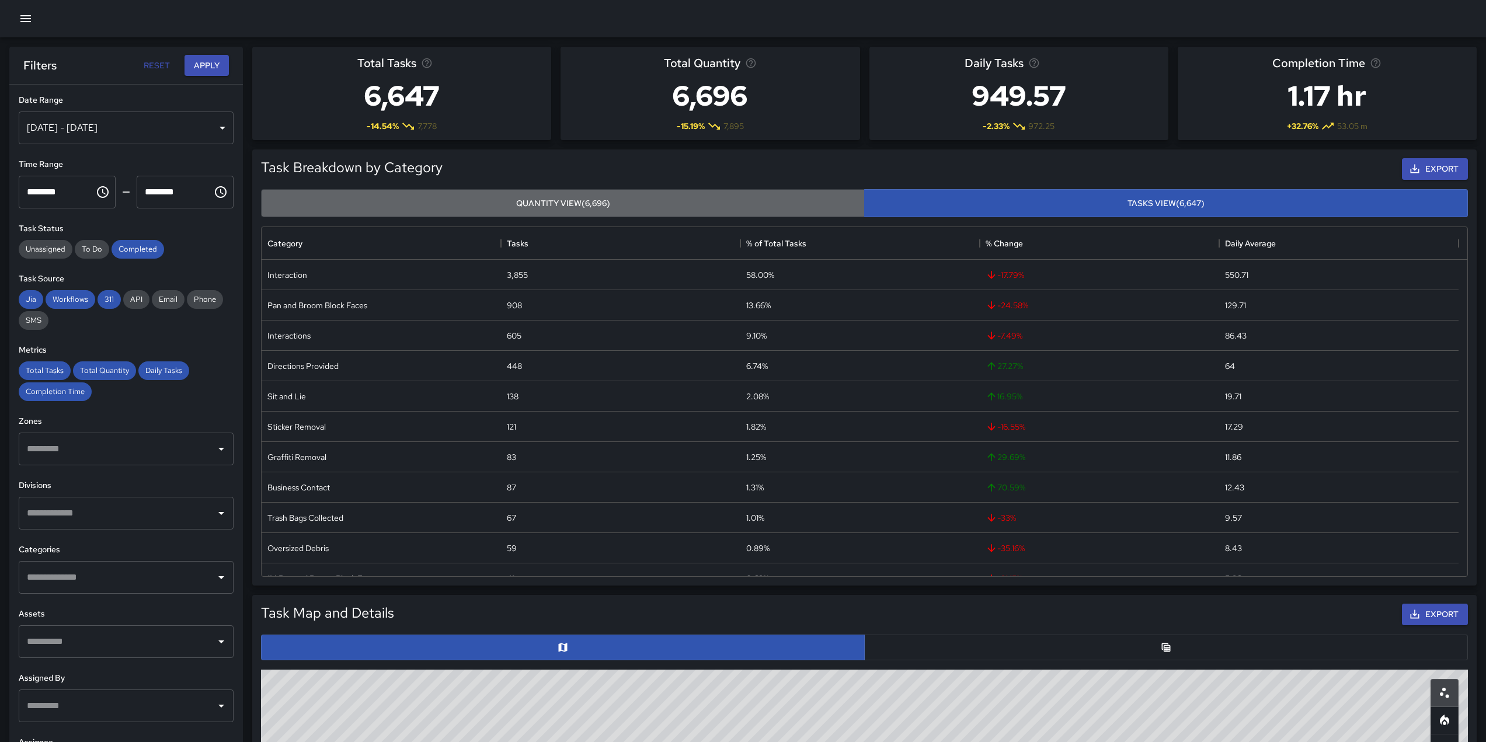
click at [595, 194] on button "Quantity View (6,696)" at bounding box center [563, 203] width 604 height 29
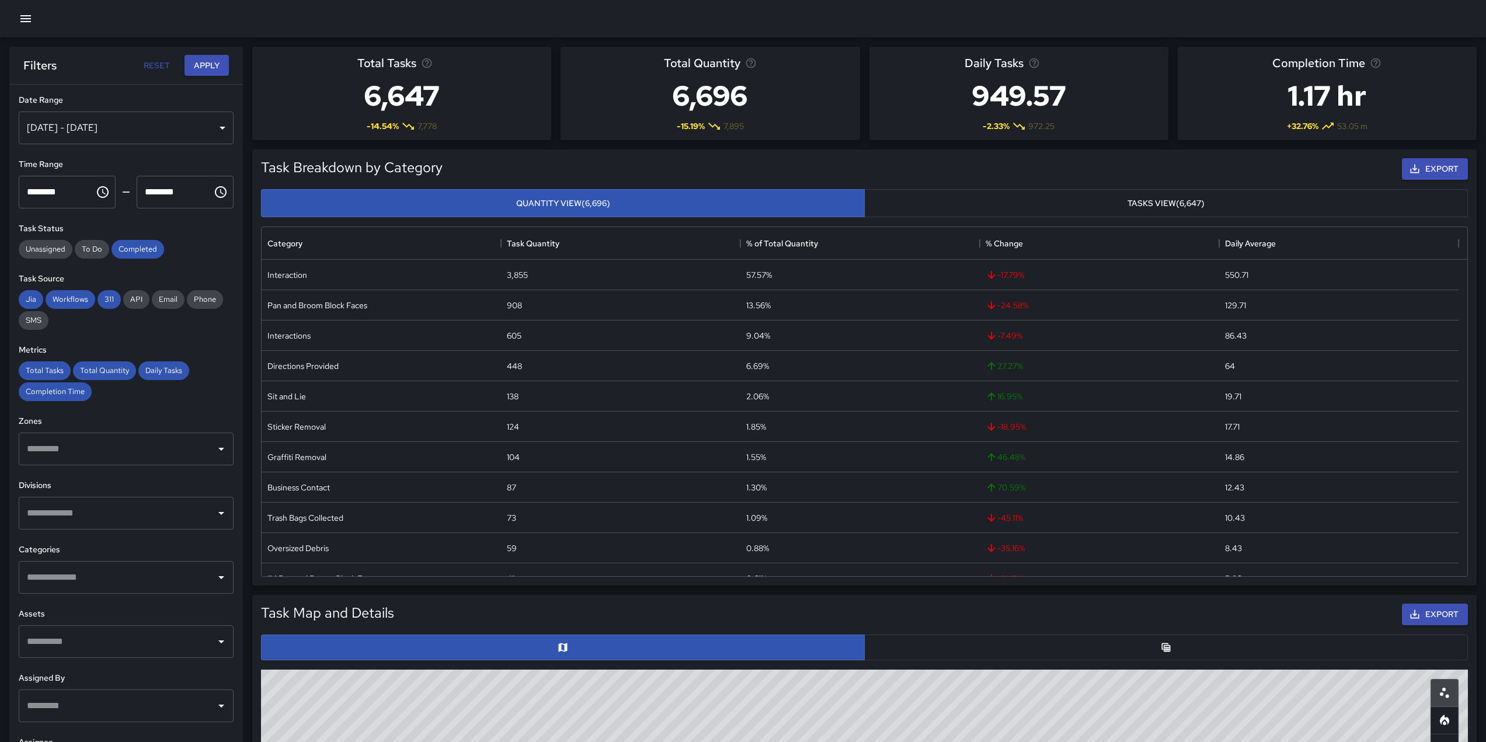
click at [166, 121] on div "[DATE] - [DATE]" at bounding box center [126, 127] width 215 height 33
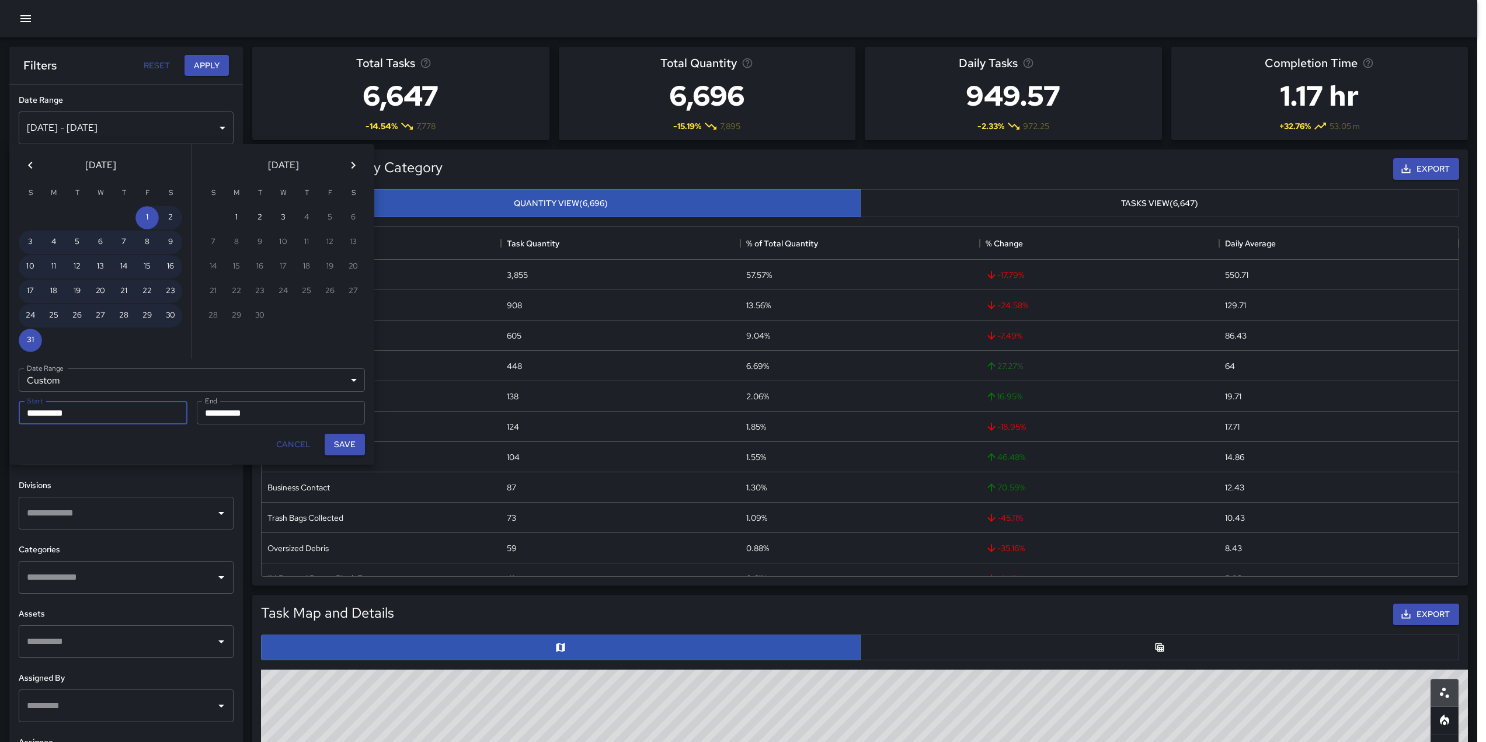
scroll to position [9, 9]
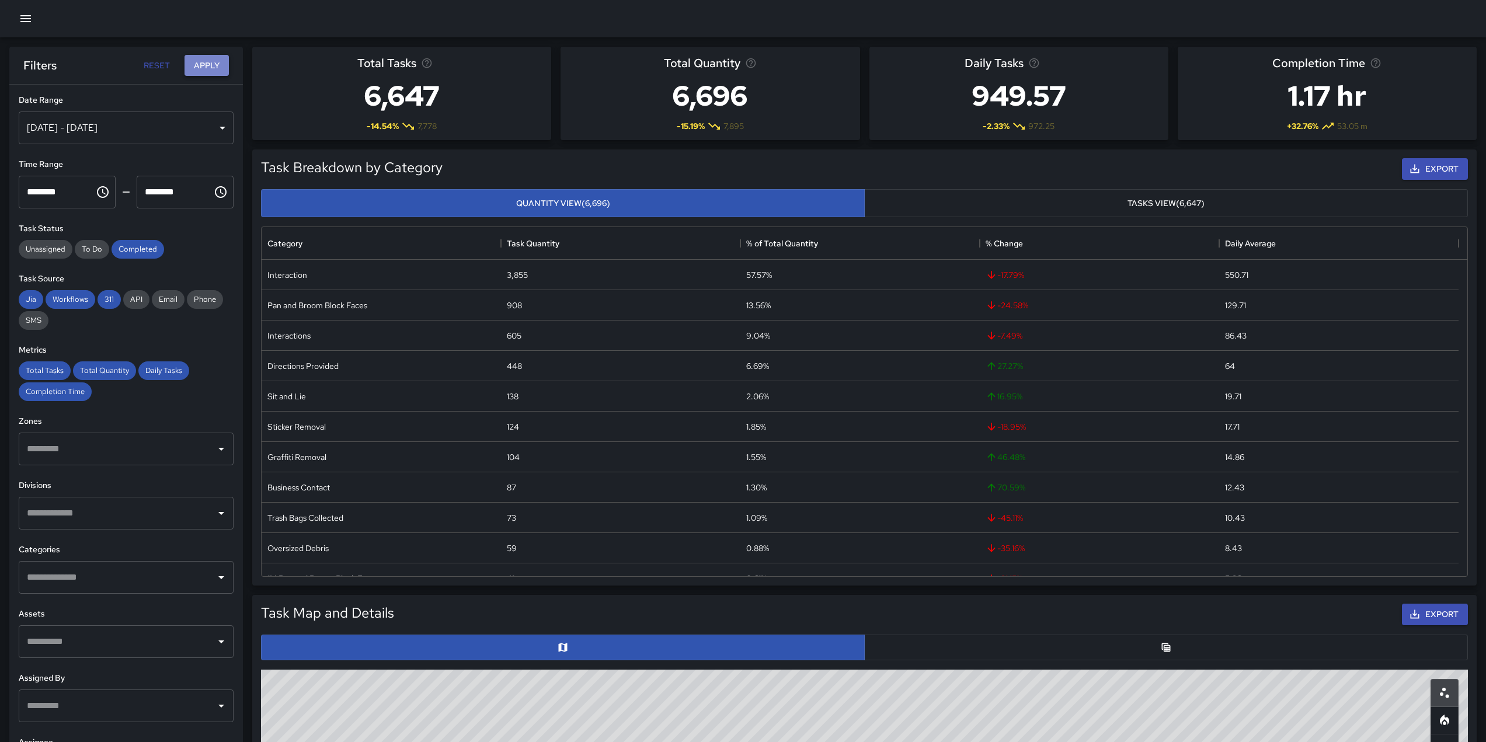
click at [188, 64] on button "Apply" at bounding box center [206, 66] width 44 height 22
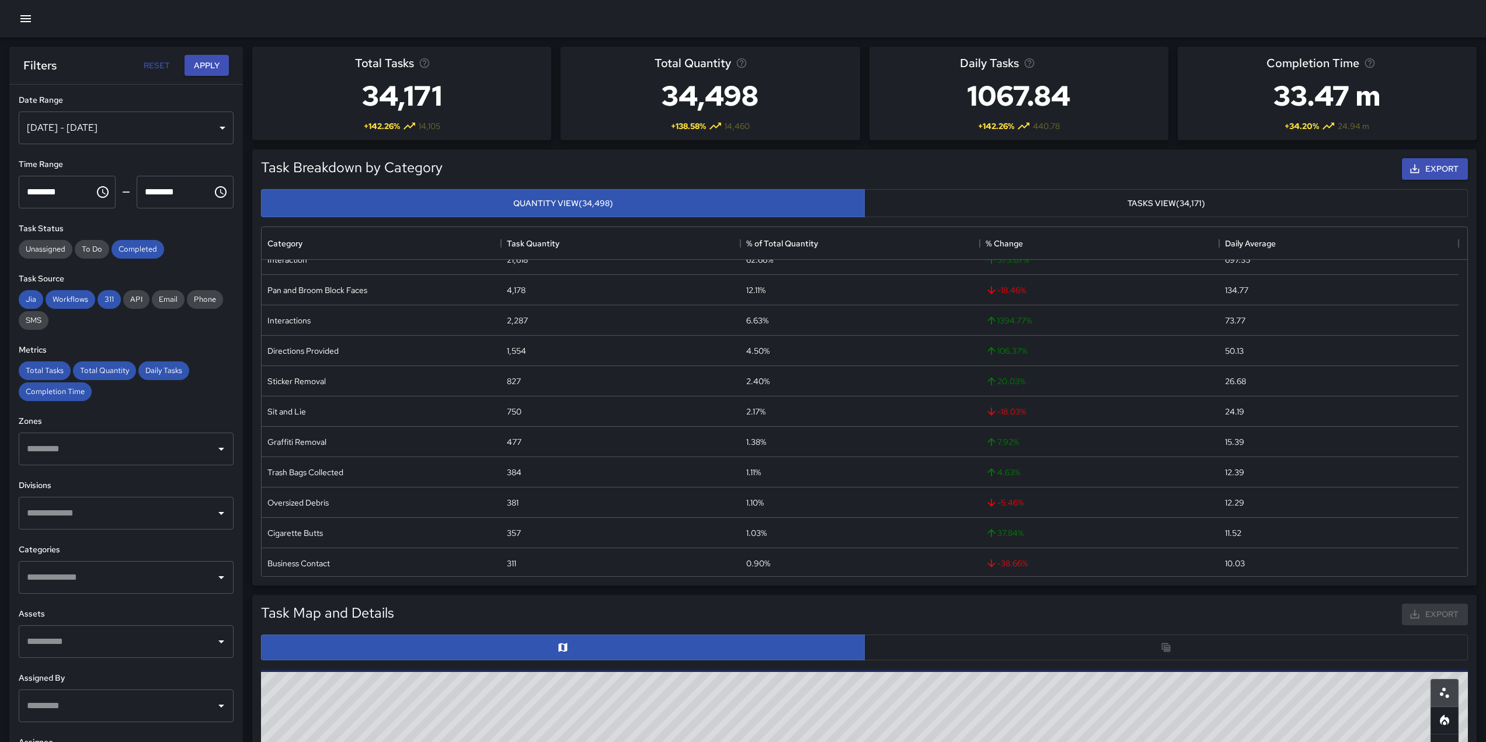
scroll to position [0, 0]
